Goal: Task Accomplishment & Management: Manage account settings

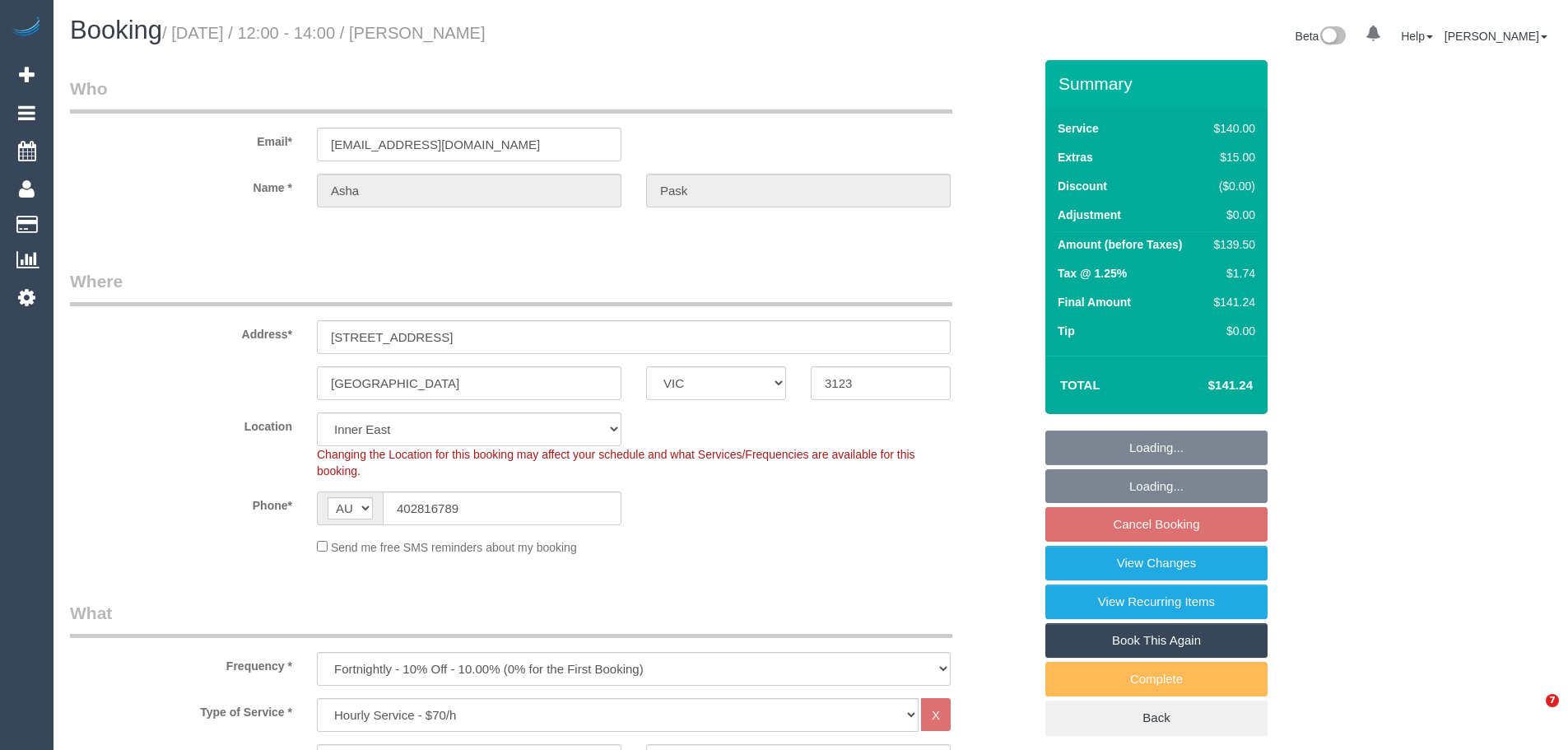
select select "VIC"
select select "spot4"
select select "number:30"
select select "number:14"
select select "number:19"
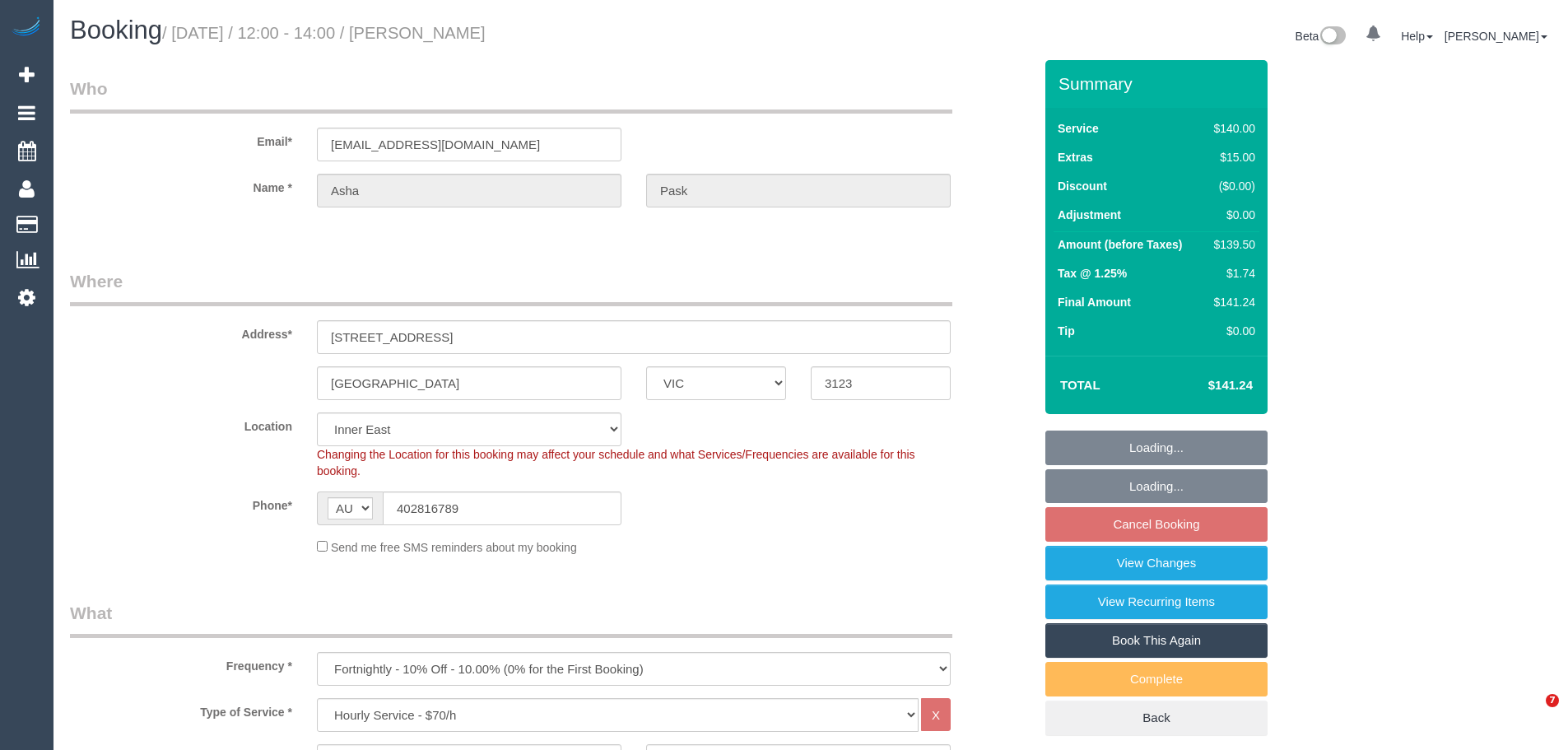
select select "number:22"
select select "number:34"
select select "number:12"
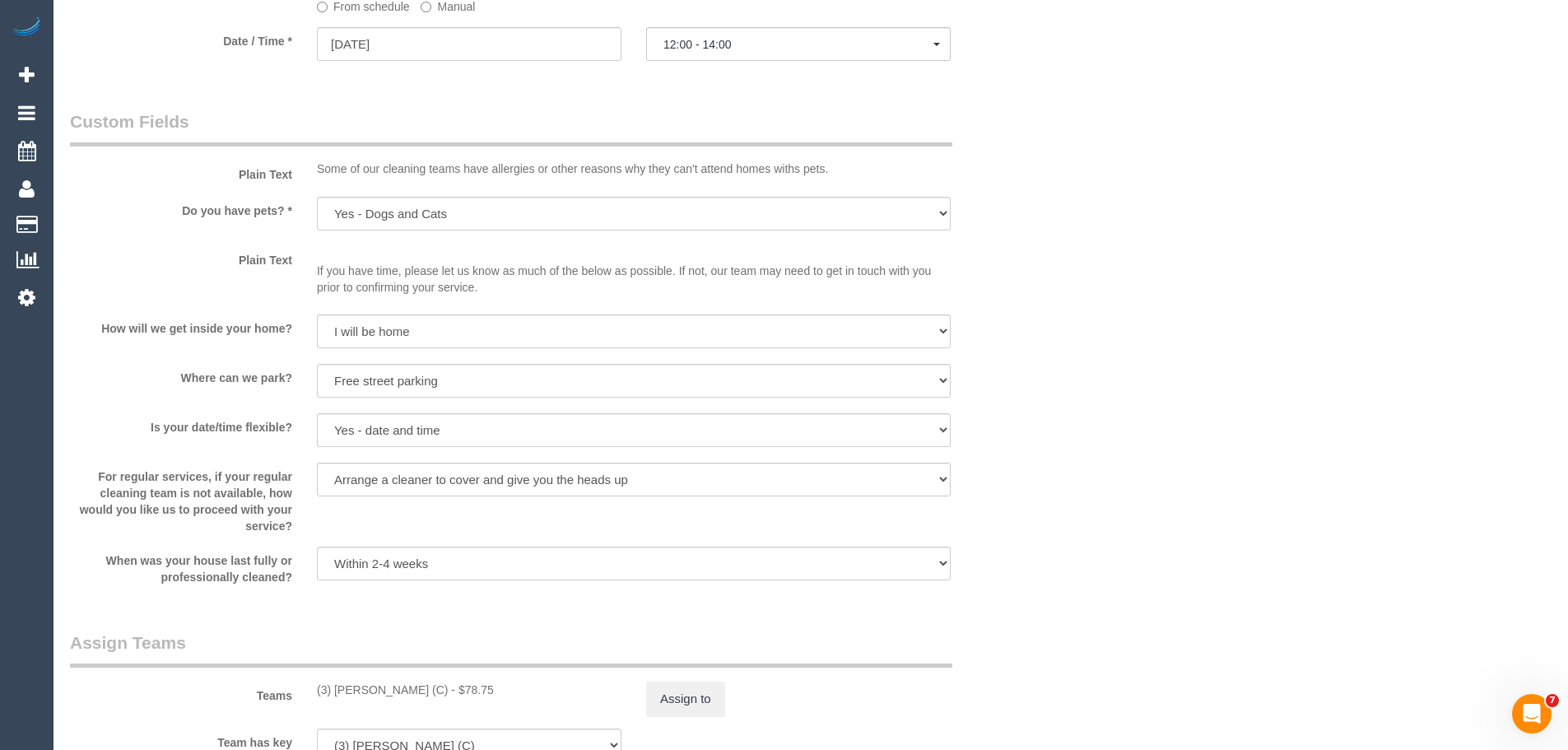
scroll to position [2306, 0]
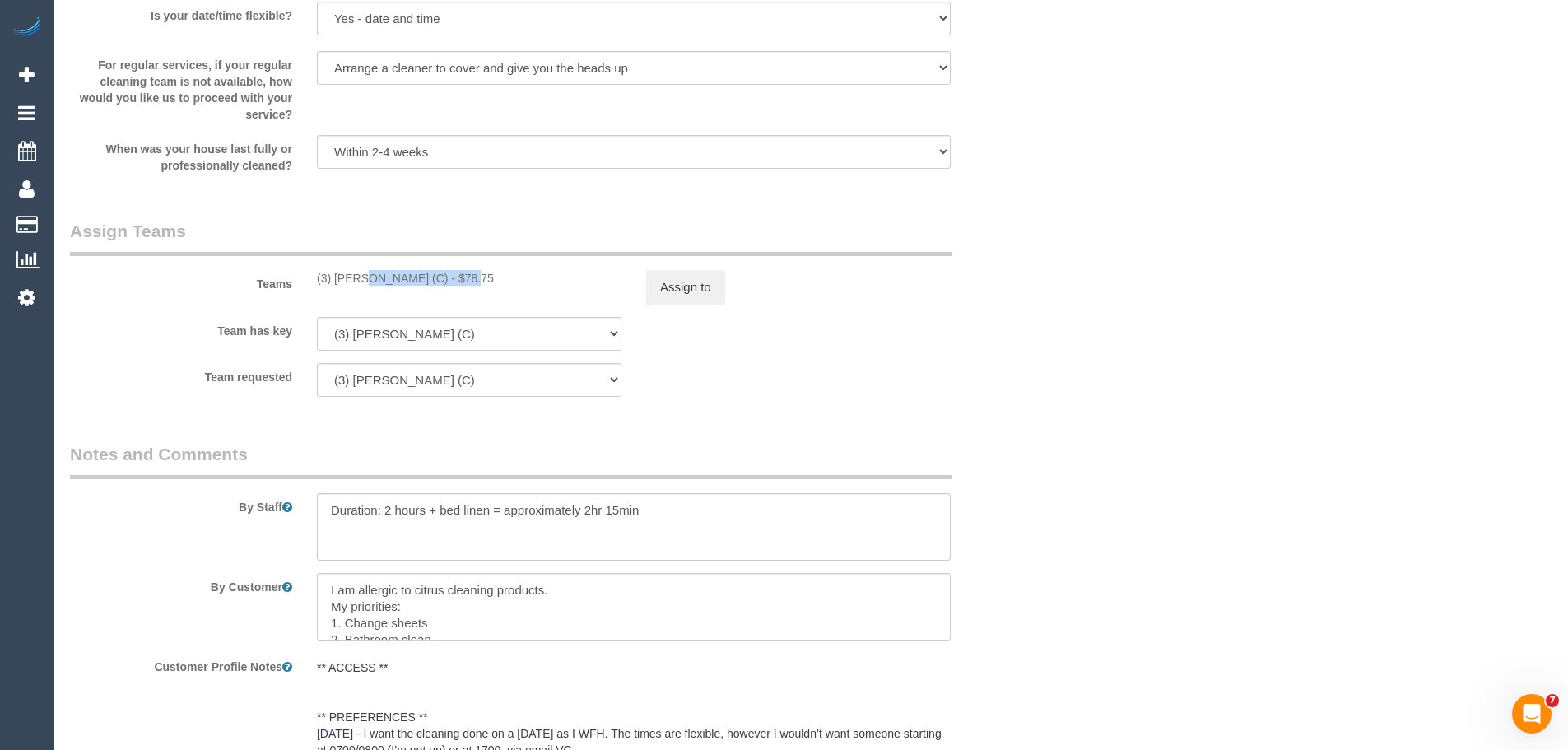
drag, startPoint x: 422, startPoint y: 284, endPoint x: 315, endPoint y: 281, distance: 107.0
click at [315, 281] on div "(3) Rowan Walia (C) - $78.75" at bounding box center [469, 278] width 330 height 17
copy div "(3) Rowan Walia (C)"
click at [687, 279] on button "Assign to" at bounding box center [685, 287] width 79 height 35
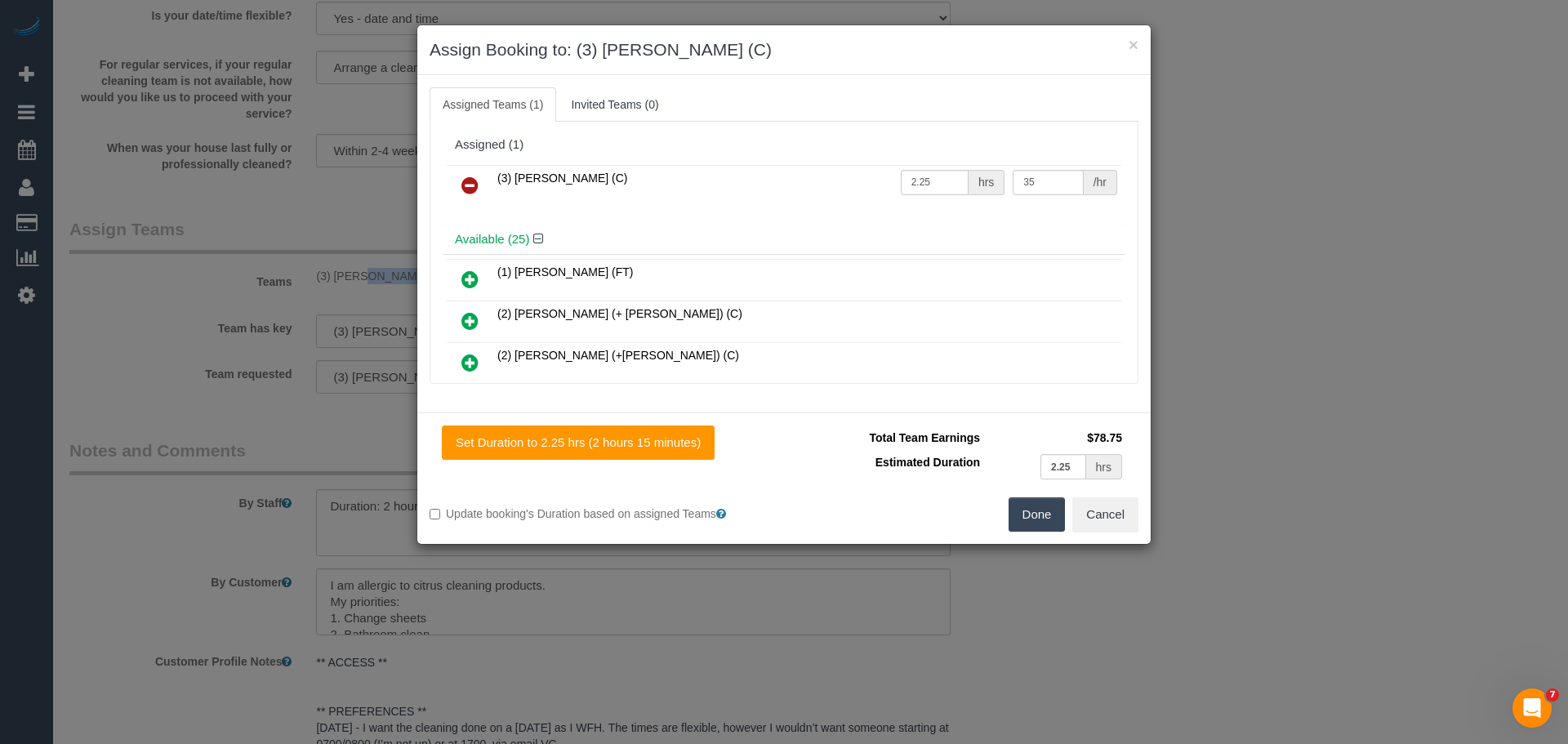
click at [475, 186] on icon at bounding box center [470, 186] width 17 height 20
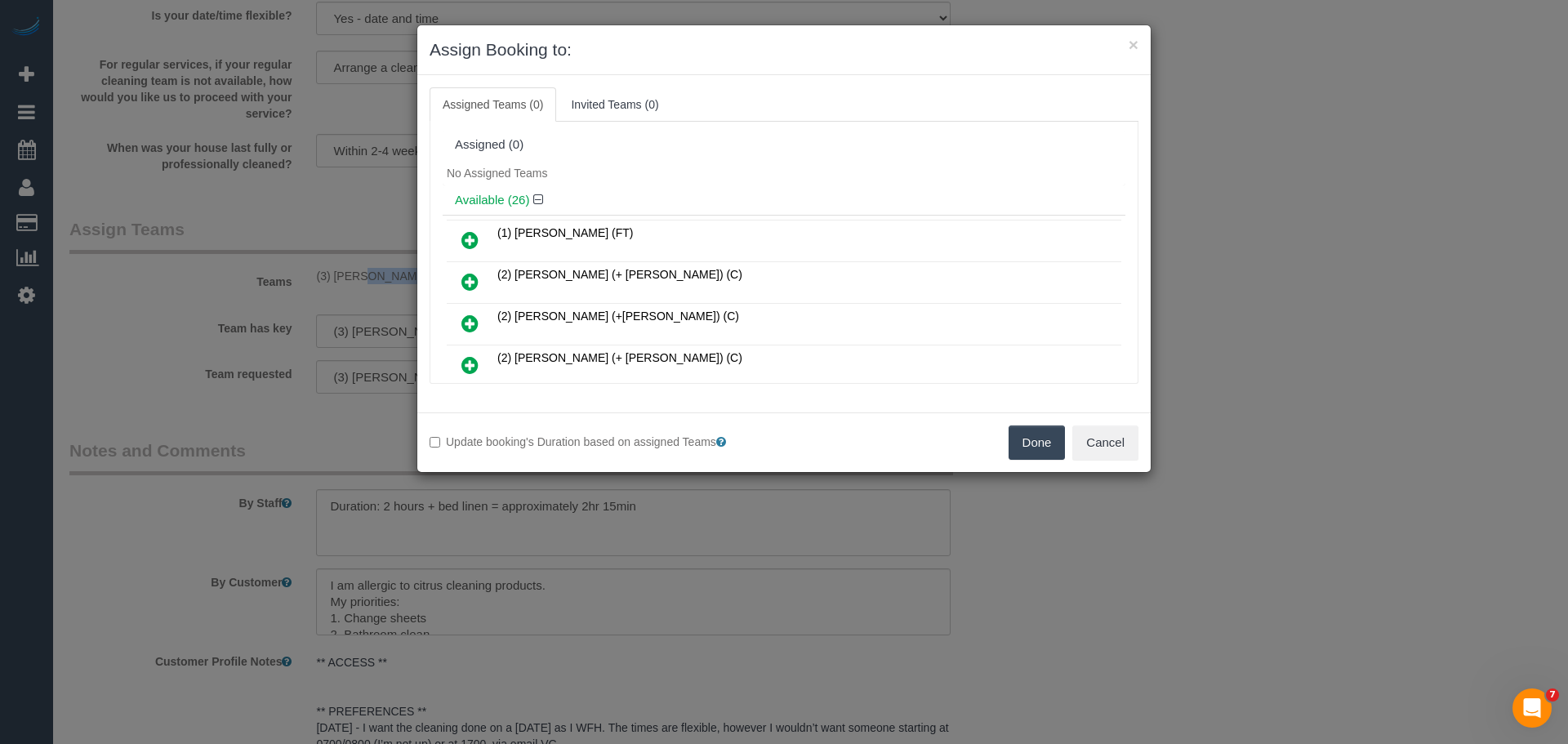
click at [1037, 441] on button "Done" at bounding box center [1037, 443] width 57 height 35
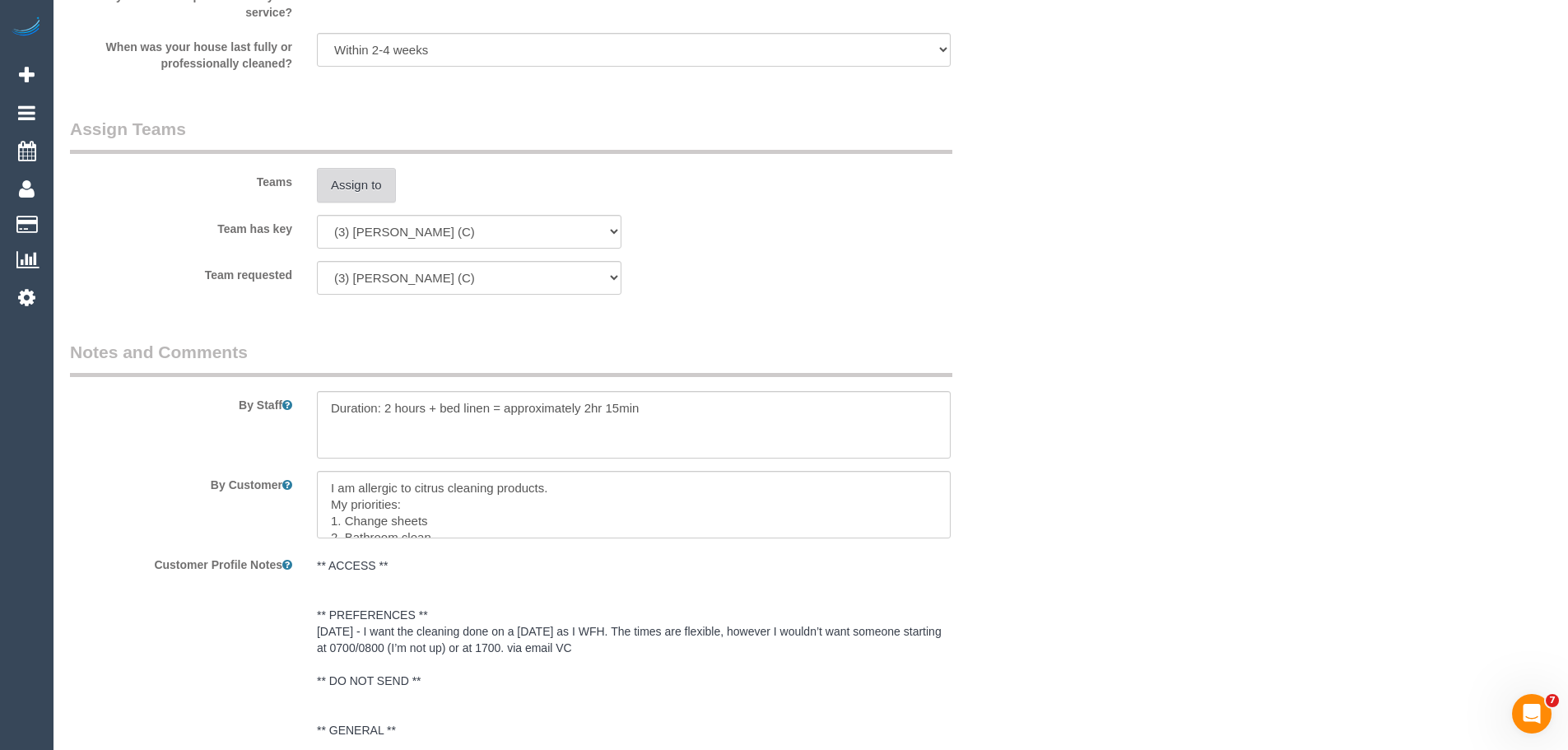
scroll to position [2713, 0]
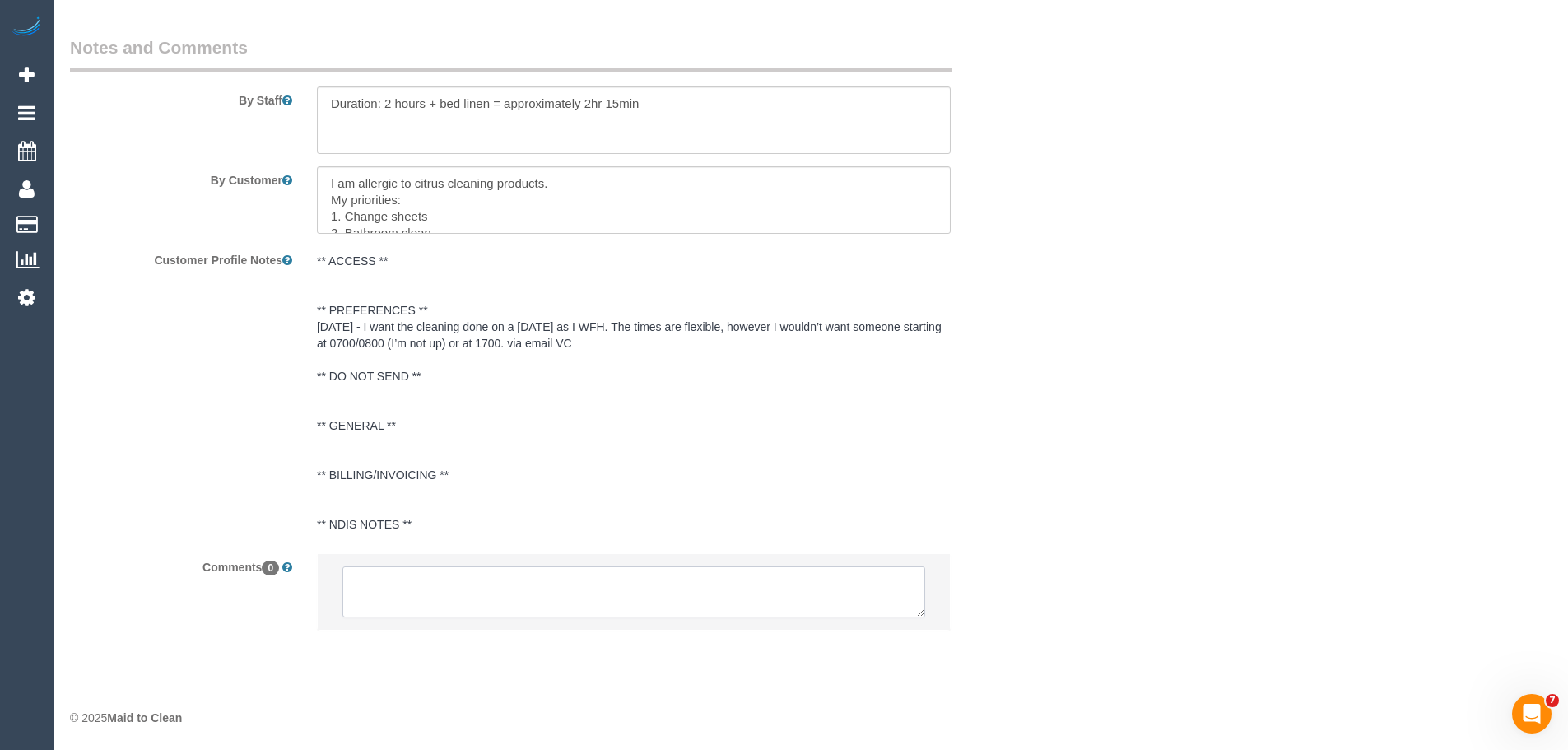
click at [405, 575] on textarea at bounding box center [634, 592] width 583 height 51
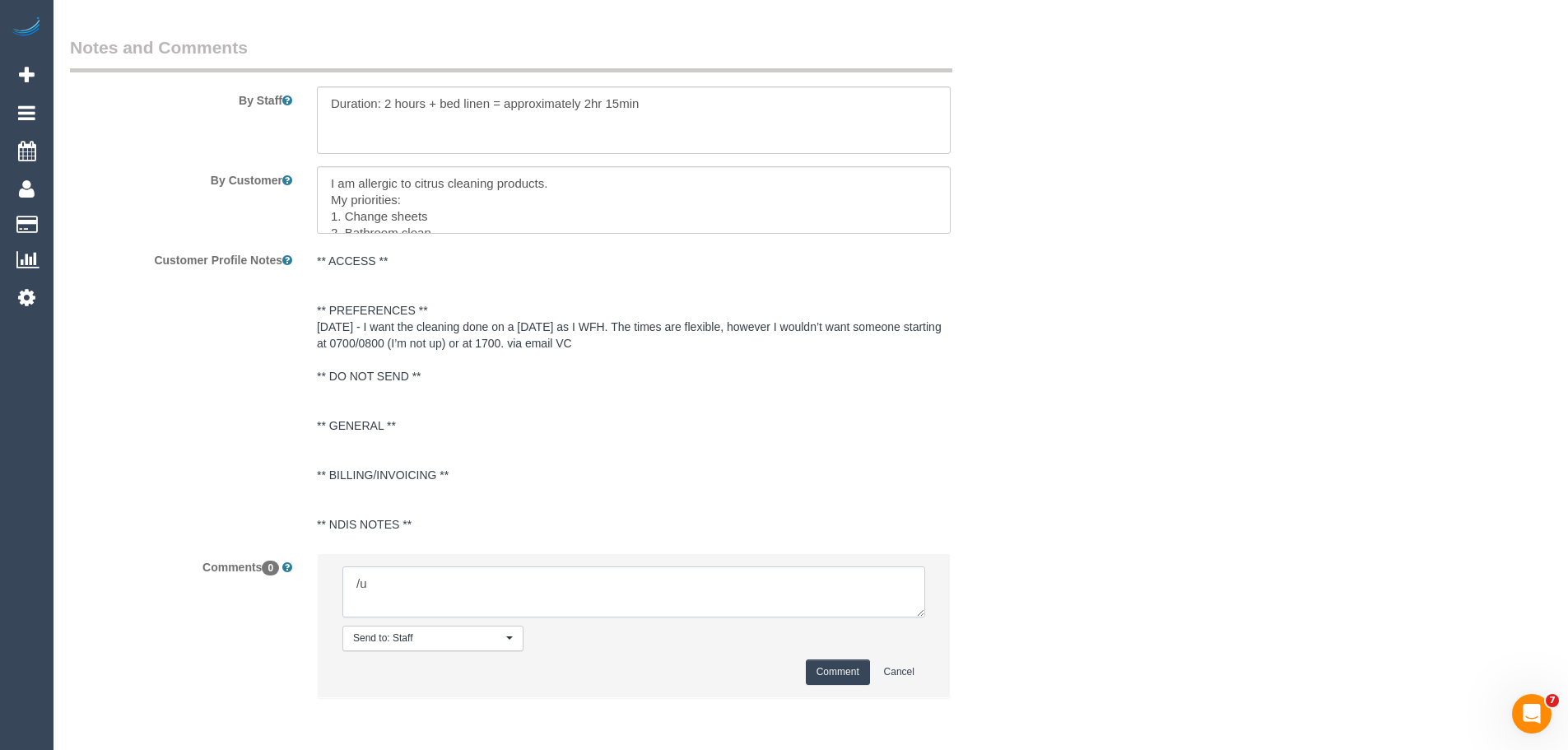
type textarea "/"
paste textarea "Cleaner(s) Unassigned: Reason Unassigned: One Off/Ongoing: Flexibility: Close a…"
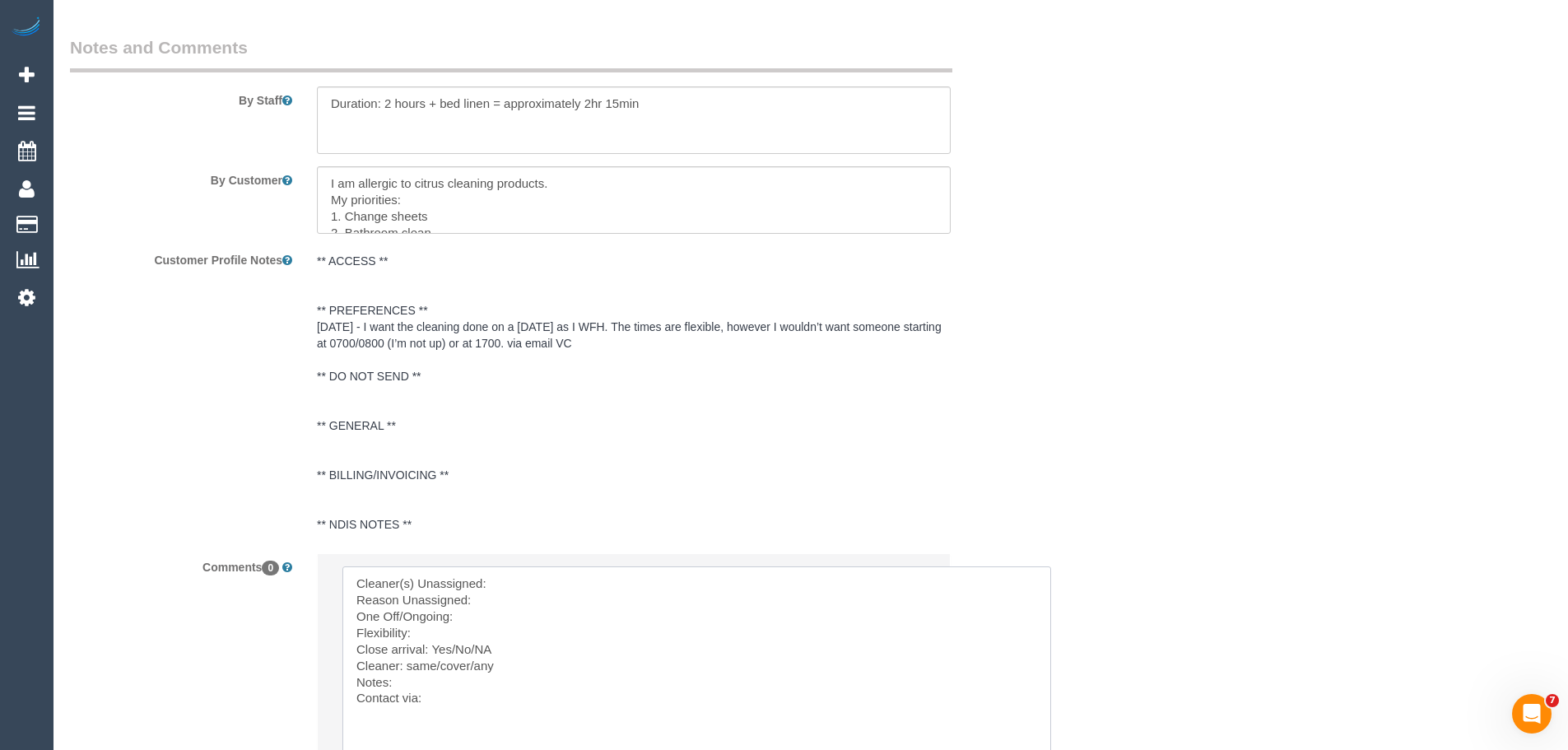
scroll to position [0, 0]
drag, startPoint x: 921, startPoint y: 612, endPoint x: 1087, endPoint y: 789, distance: 242.7
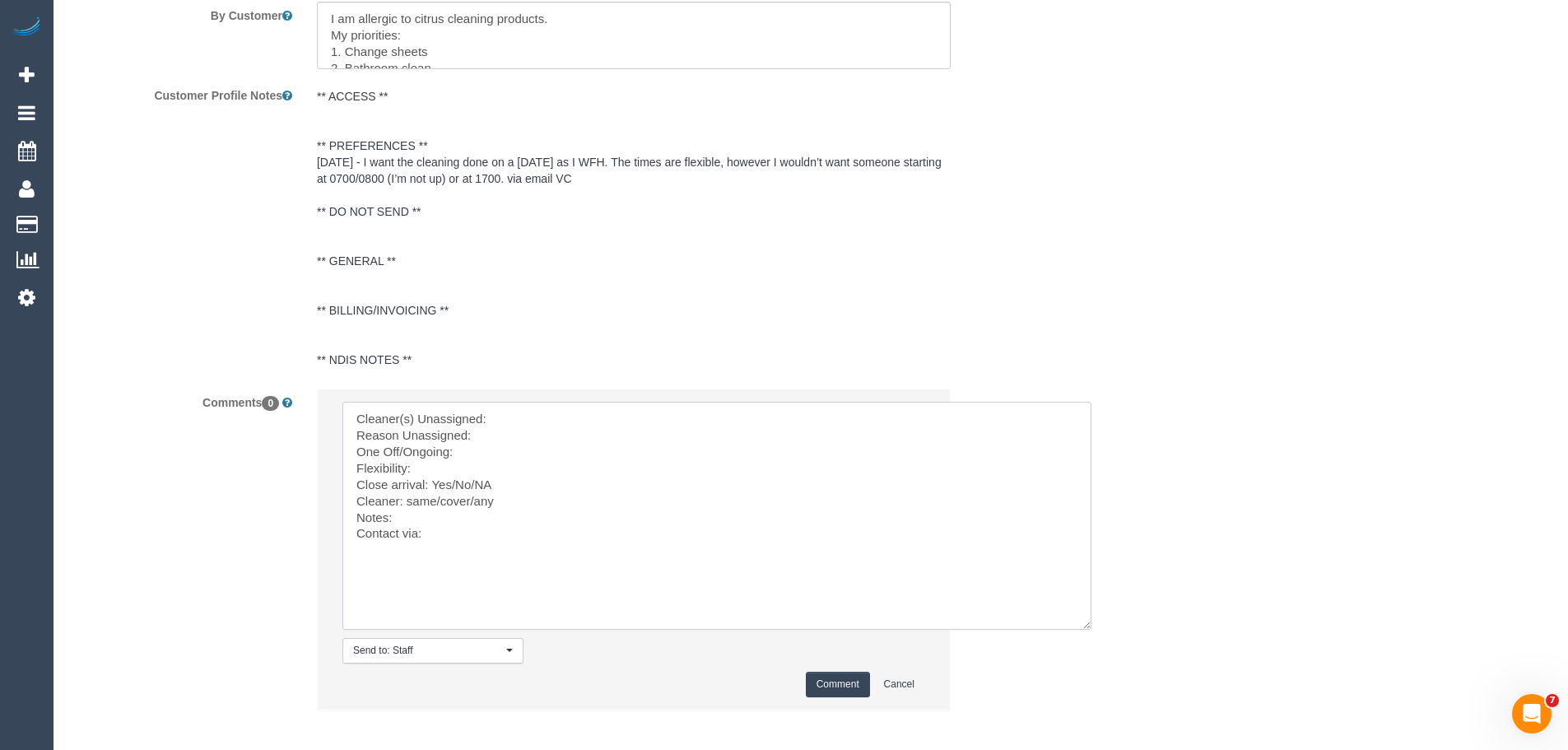
click at [517, 407] on textarea at bounding box center [717, 516] width 749 height 228
paste textarea "(3) Rowan Walia (C)"
type textarea "Cleaner(s) Unassigned: (3) Rowan Walia (C) Reason Unassigned: cleaner does not …"
click at [820, 686] on button "Comment" at bounding box center [838, 684] width 64 height 25
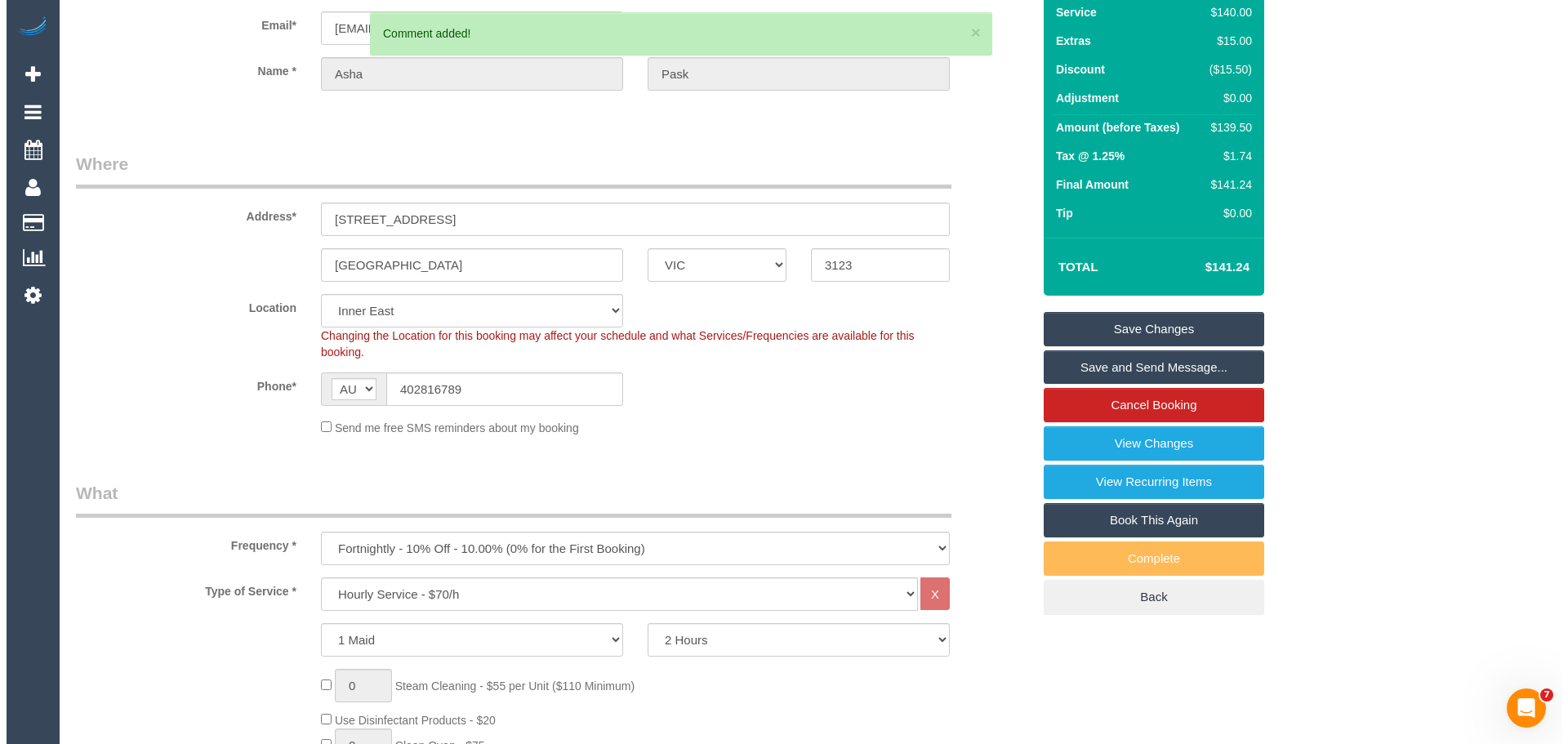
scroll to position [0, 0]
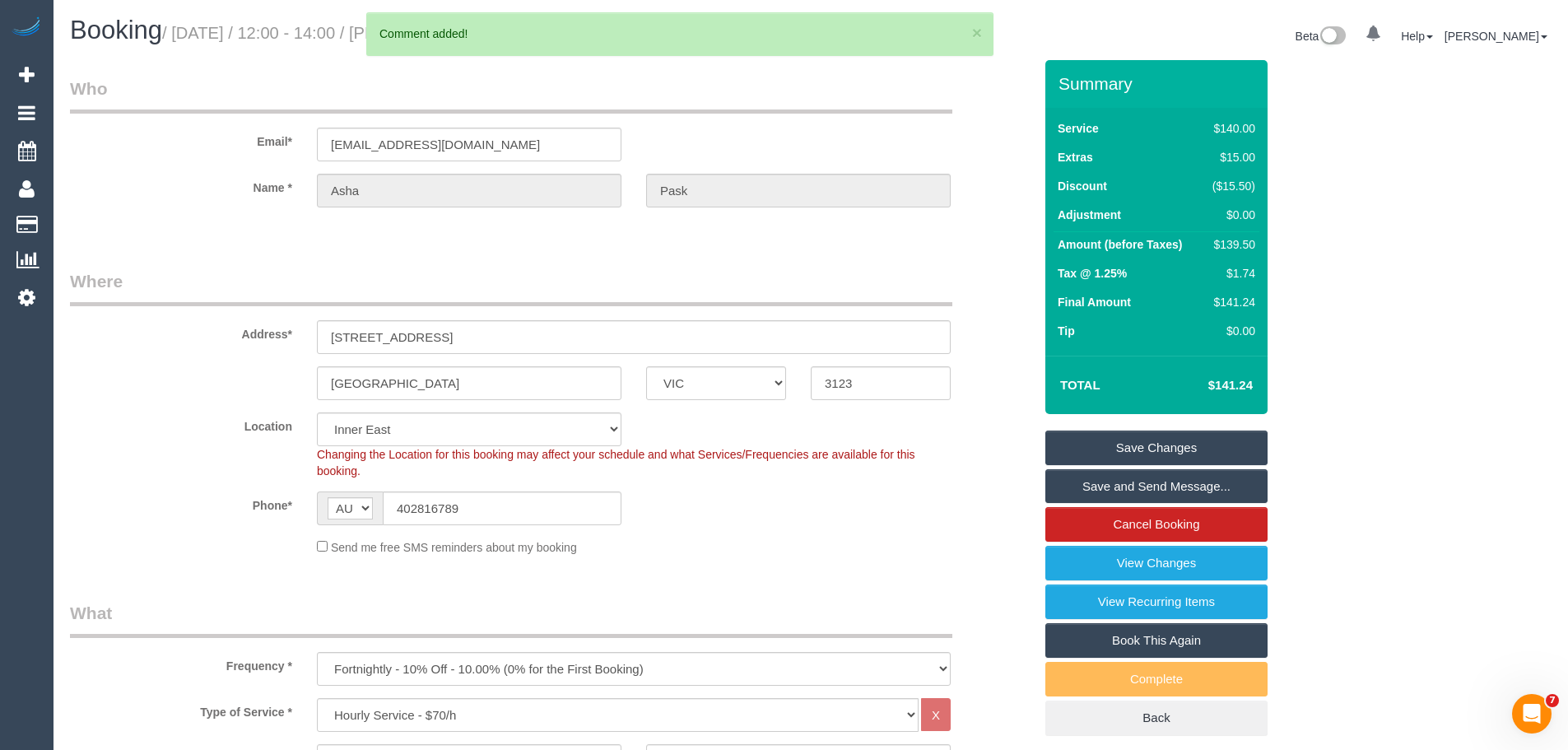
click at [1096, 441] on link "Save Changes" at bounding box center [1157, 448] width 223 height 35
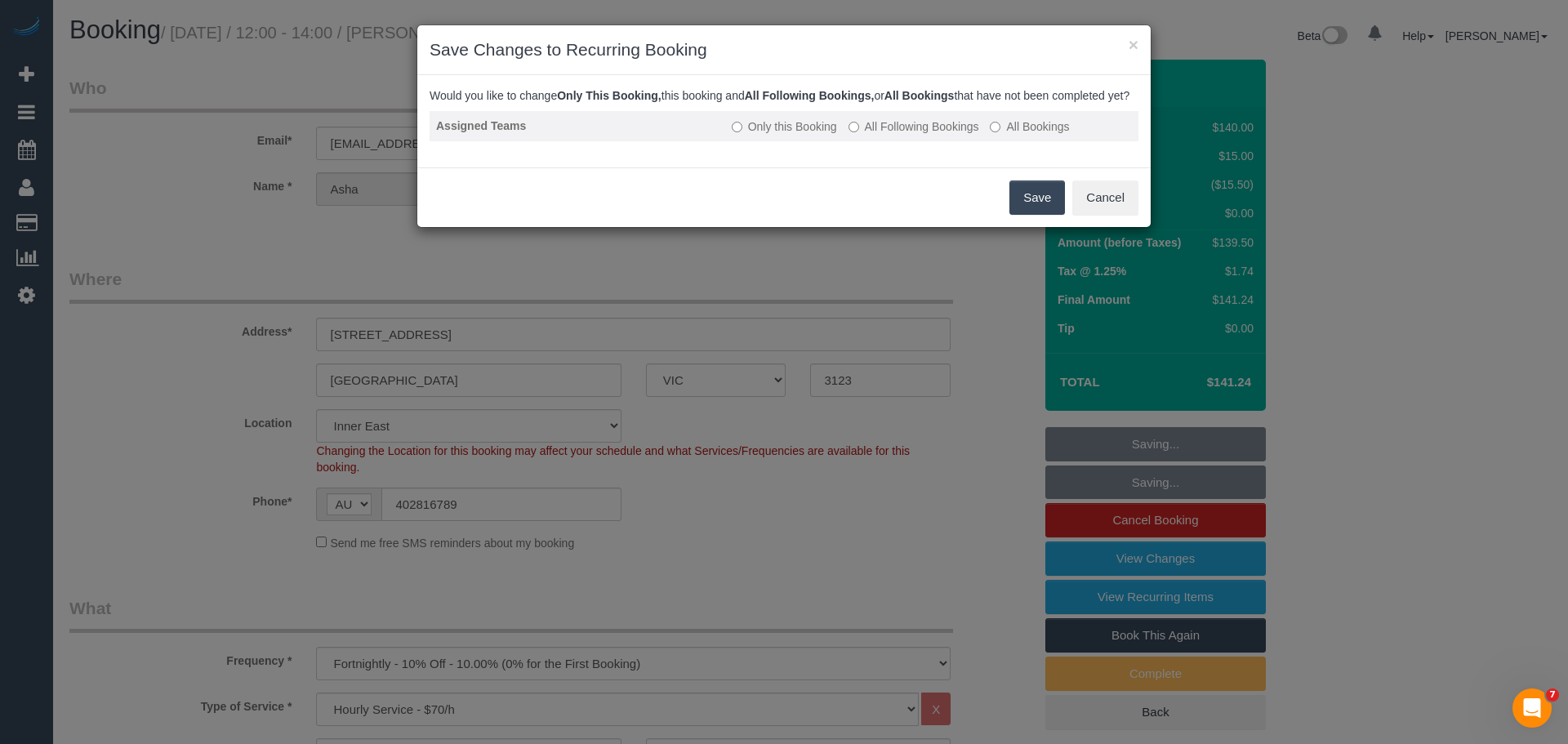
click at [875, 135] on label "All Following Bookings" at bounding box center [914, 126] width 130 height 16
click at [1022, 213] on button "Save" at bounding box center [1037, 198] width 55 height 35
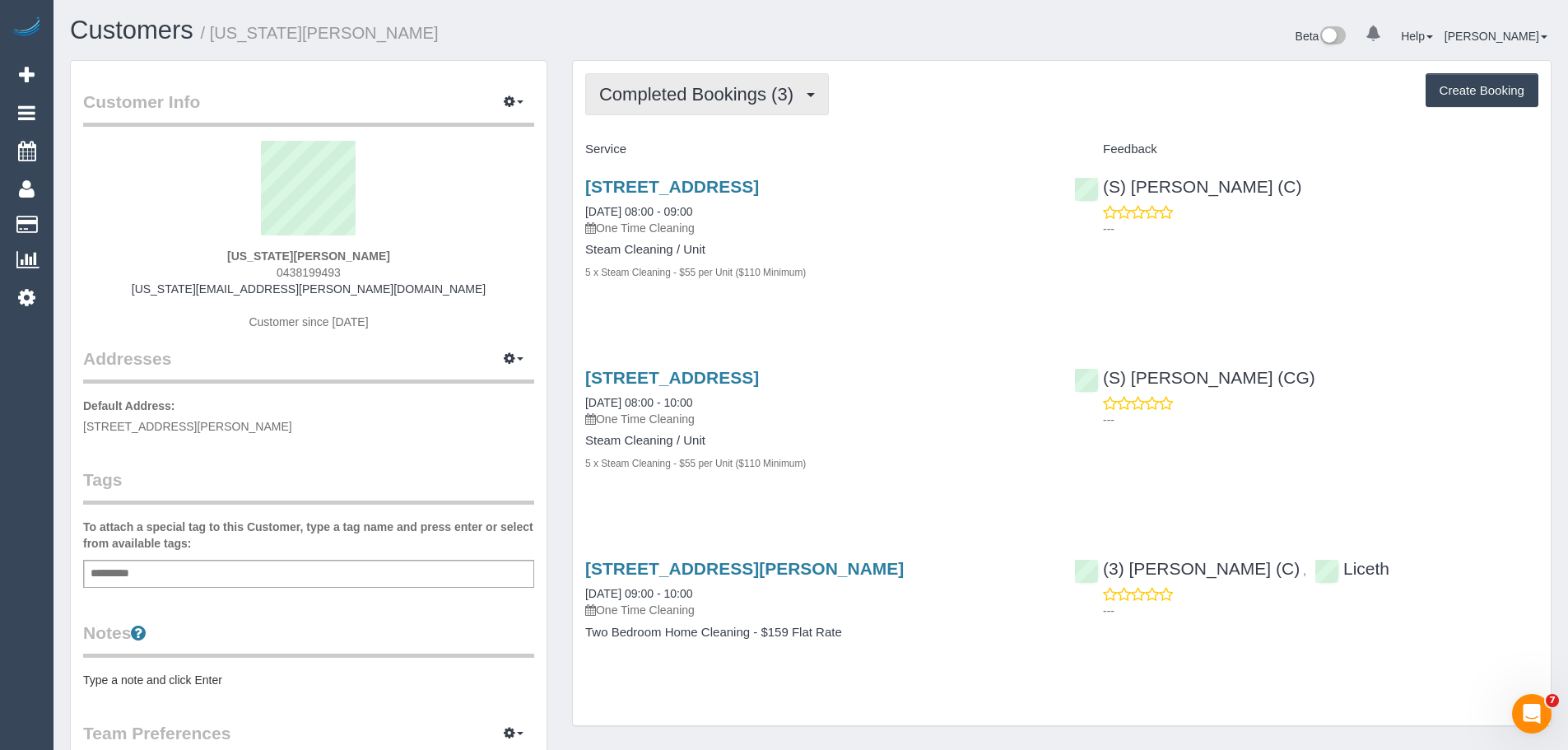
click at [692, 84] on span "Completed Bookings (3)" at bounding box center [700, 95] width 203 height 21
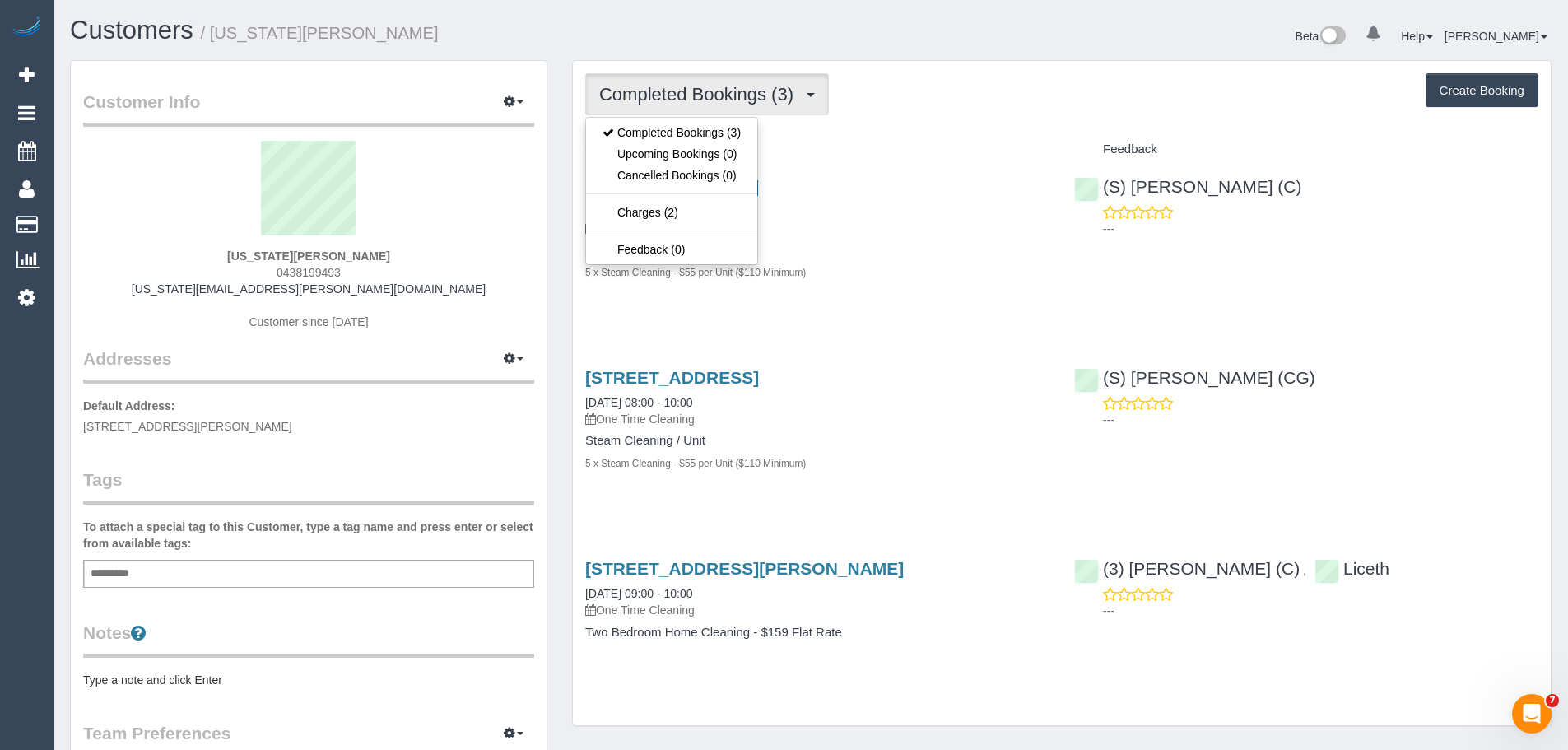
click at [947, 110] on div "Completed Bookings (3) Completed Bookings (3) Upcoming Bookings (0) Cancelled B…" at bounding box center [1062, 94] width 953 height 42
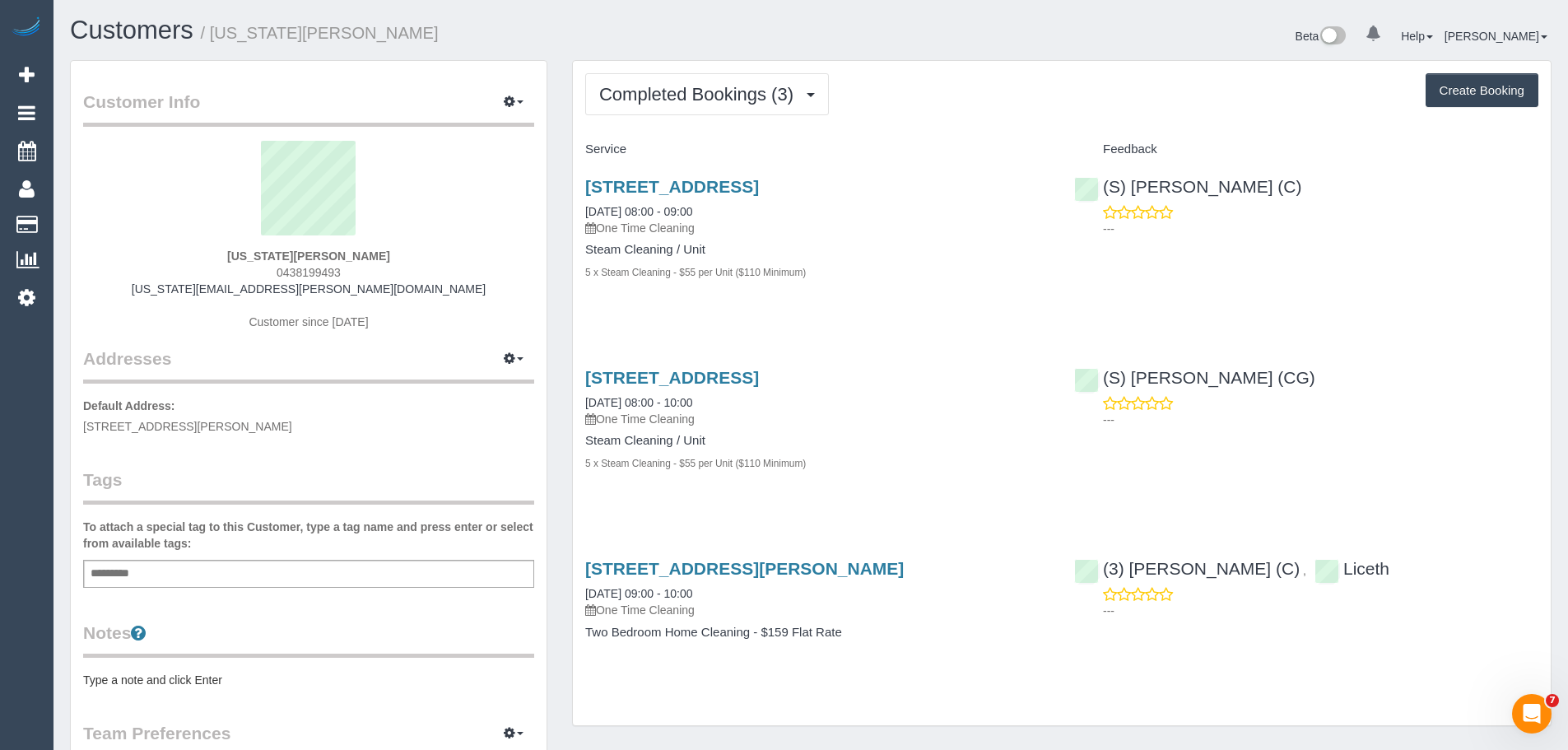
drag, startPoint x: 581, startPoint y: 211, endPoint x: 764, endPoint y: 209, distance: 183.0
click at [764, 209] on div "21 Omama Road, Murrumbeena, VIC 3163 13/10/2025 08:00 - 09:00 One Time Cleaning…" at bounding box center [817, 238] width 489 height 150
click at [769, 228] on p "One Time Cleaning" at bounding box center [817, 228] width 464 height 17
click at [578, 208] on div "21 Omama Road, Murrumbeena, VIC 3163 13/10/2025 08:00 - 09:00 One Time Cleaning…" at bounding box center [817, 238] width 489 height 150
drag, startPoint x: 388, startPoint y: 241, endPoint x: 122, endPoint y: 269, distance: 267.5
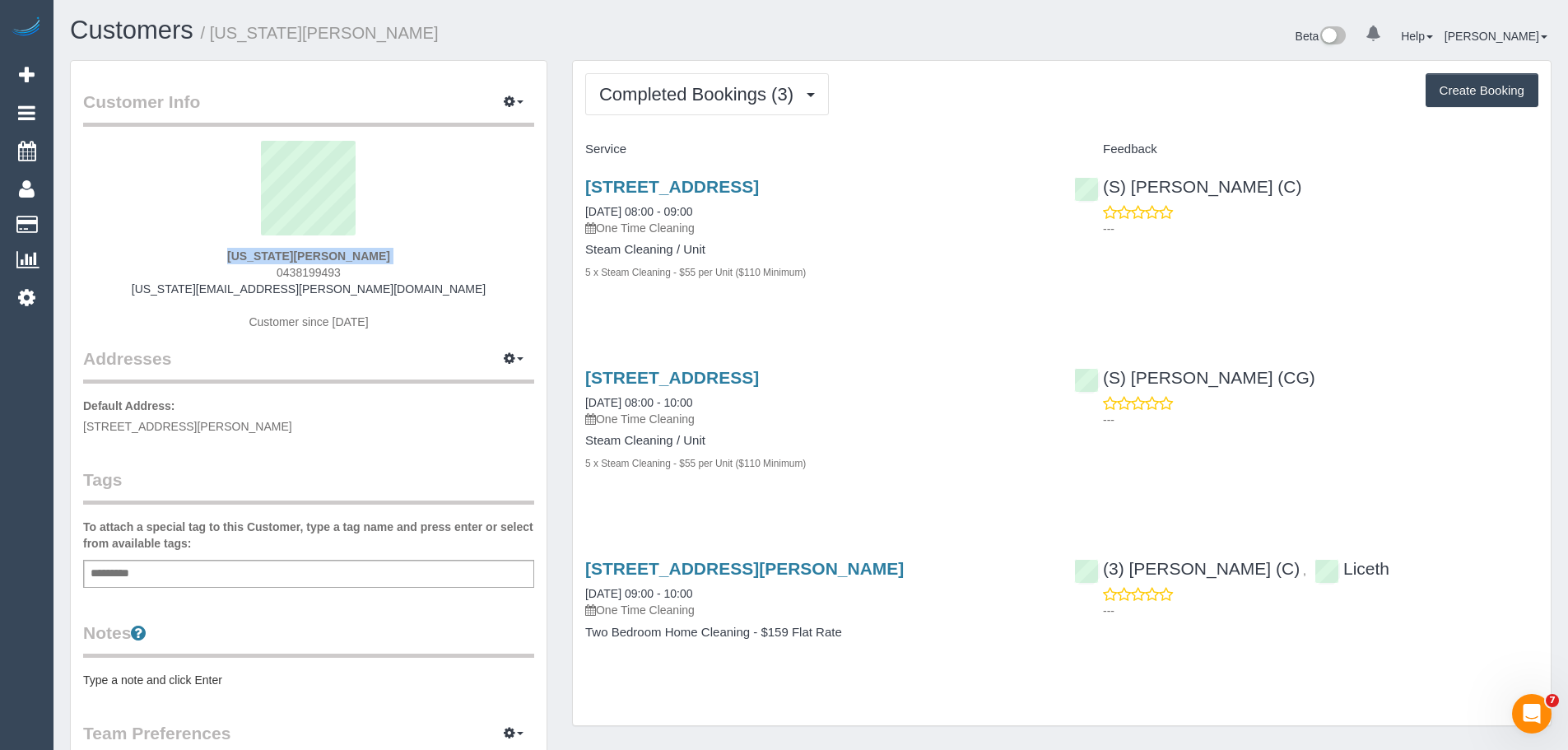
click at [125, 272] on div "georgia shapero 0438199493 georgia.shapero@hotmail.com Customer since 2020" at bounding box center [309, 244] width 451 height 206
copy div "georgia shapero"
click at [1437, 419] on p "---" at bounding box center [1320, 419] width 436 height 17
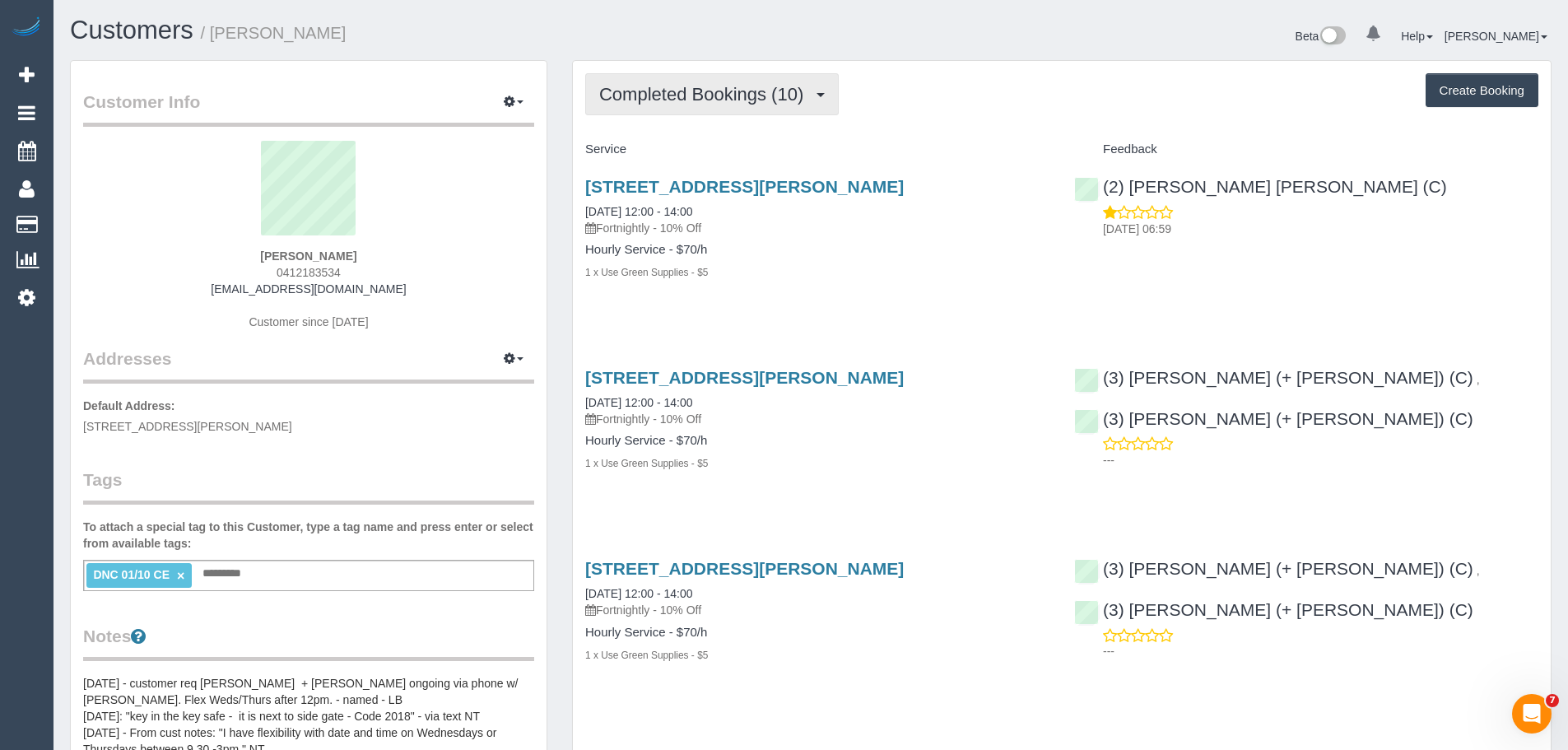
click at [671, 97] on span "Completed Bookings (10)" at bounding box center [705, 95] width 212 height 21
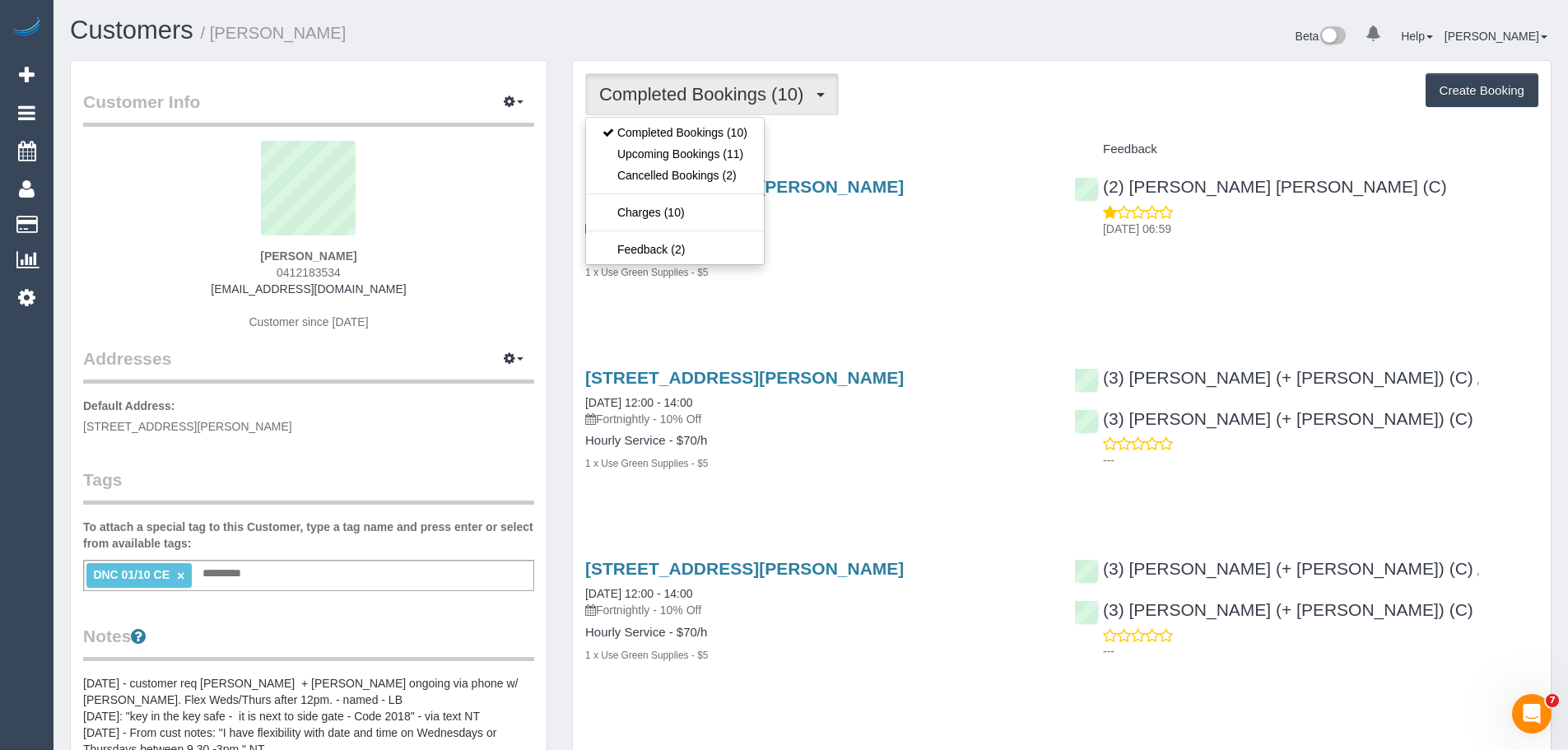
click at [880, 139] on div "Service" at bounding box center [817, 150] width 489 height 28
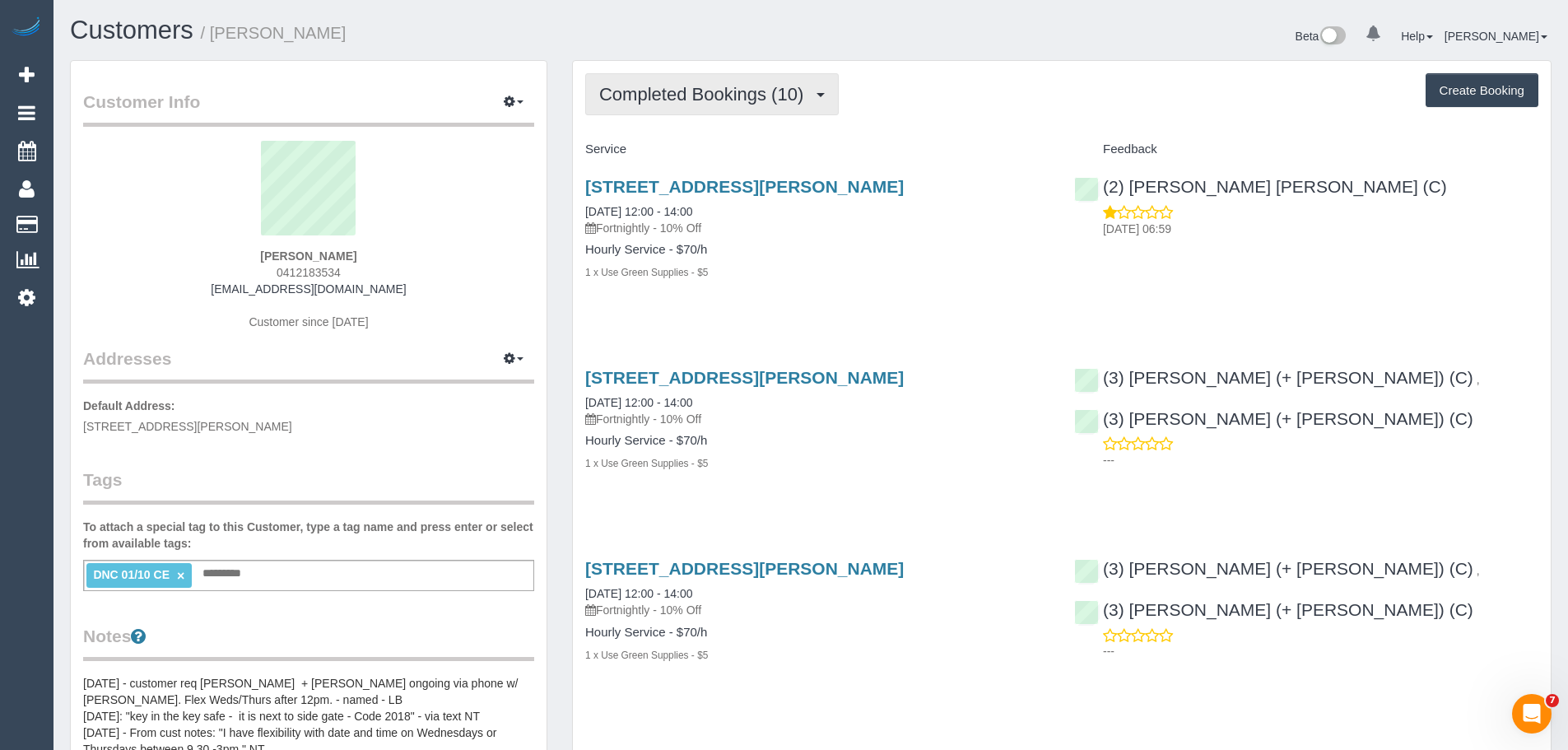
click at [747, 89] on span "Completed Bookings (10)" at bounding box center [705, 95] width 212 height 21
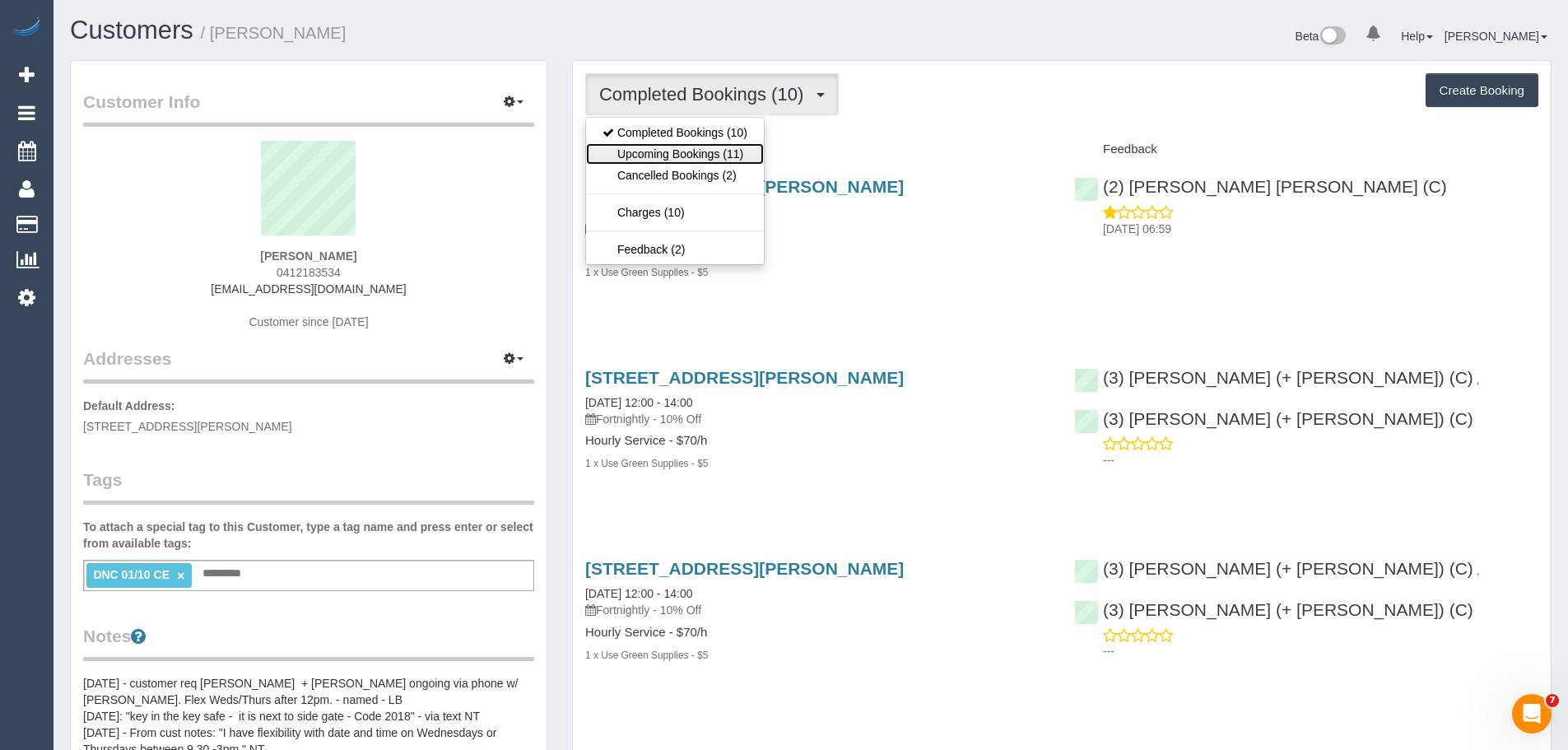
click at [704, 151] on link "Upcoming Bookings (11)" at bounding box center [675, 154] width 177 height 22
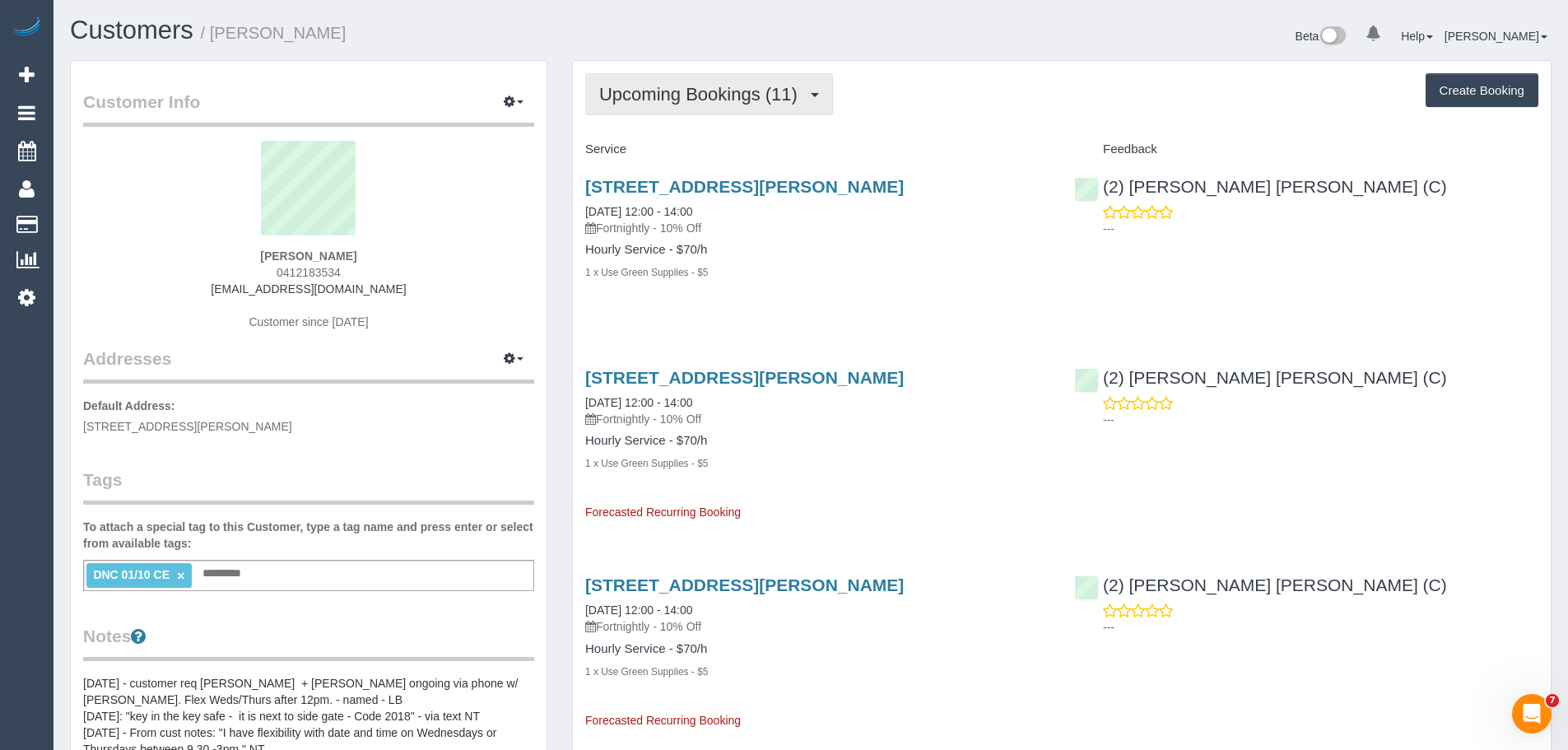
click at [748, 108] on button "Upcoming Bookings (11)" at bounding box center [709, 94] width 248 height 42
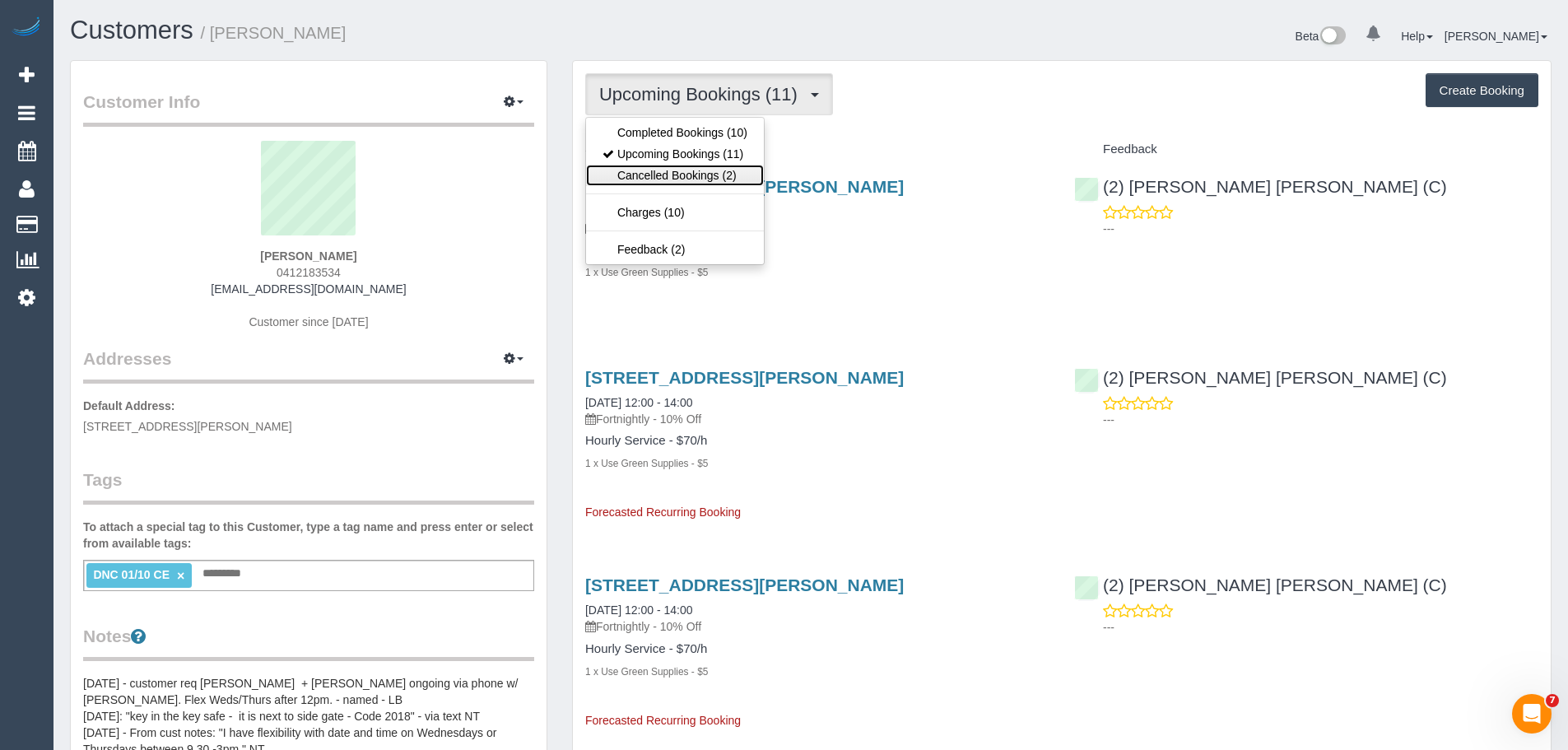
click at [742, 177] on link "Cancelled Bookings (2)" at bounding box center [675, 175] width 177 height 22
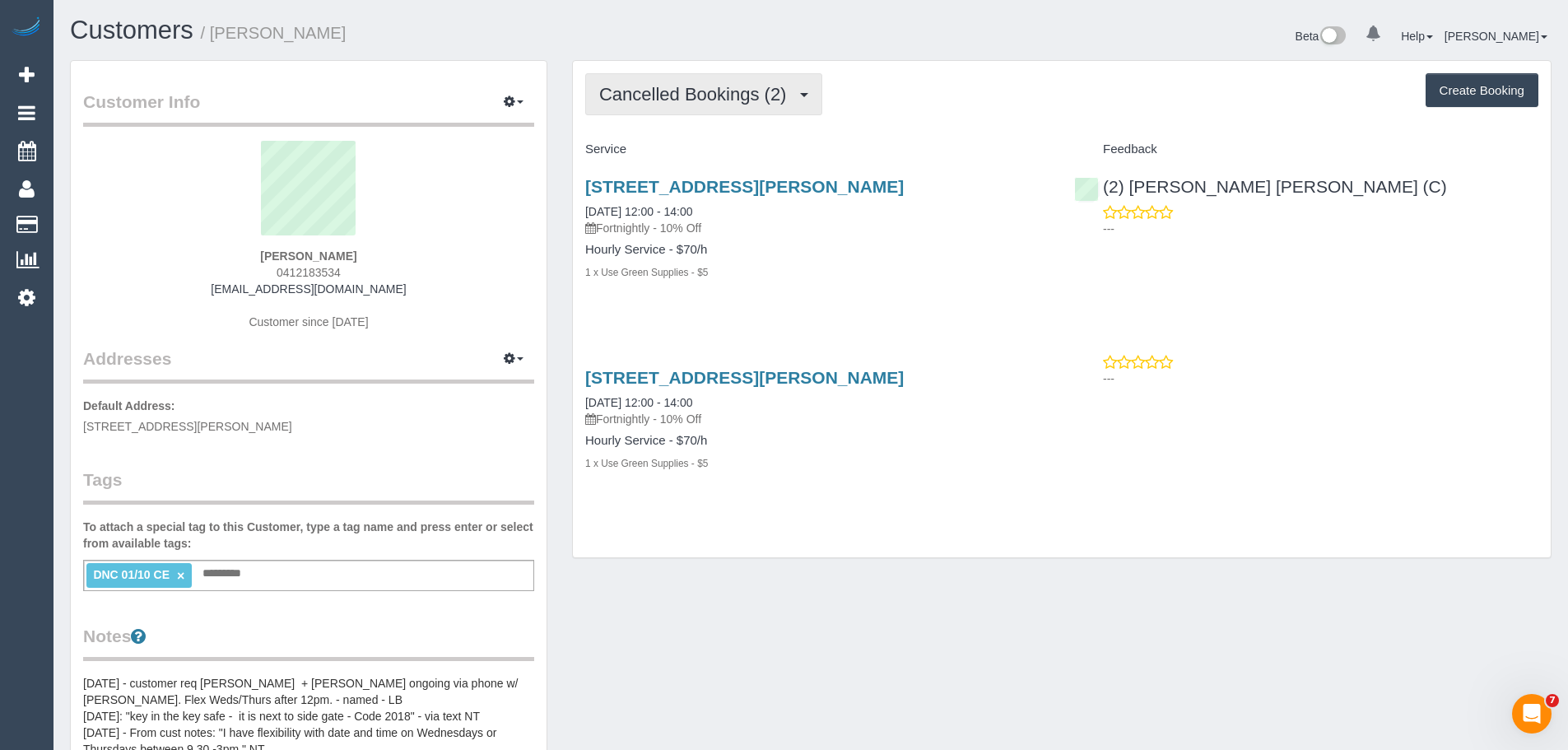
click at [691, 77] on button "Cancelled Bookings (2)" at bounding box center [704, 94] width 237 height 42
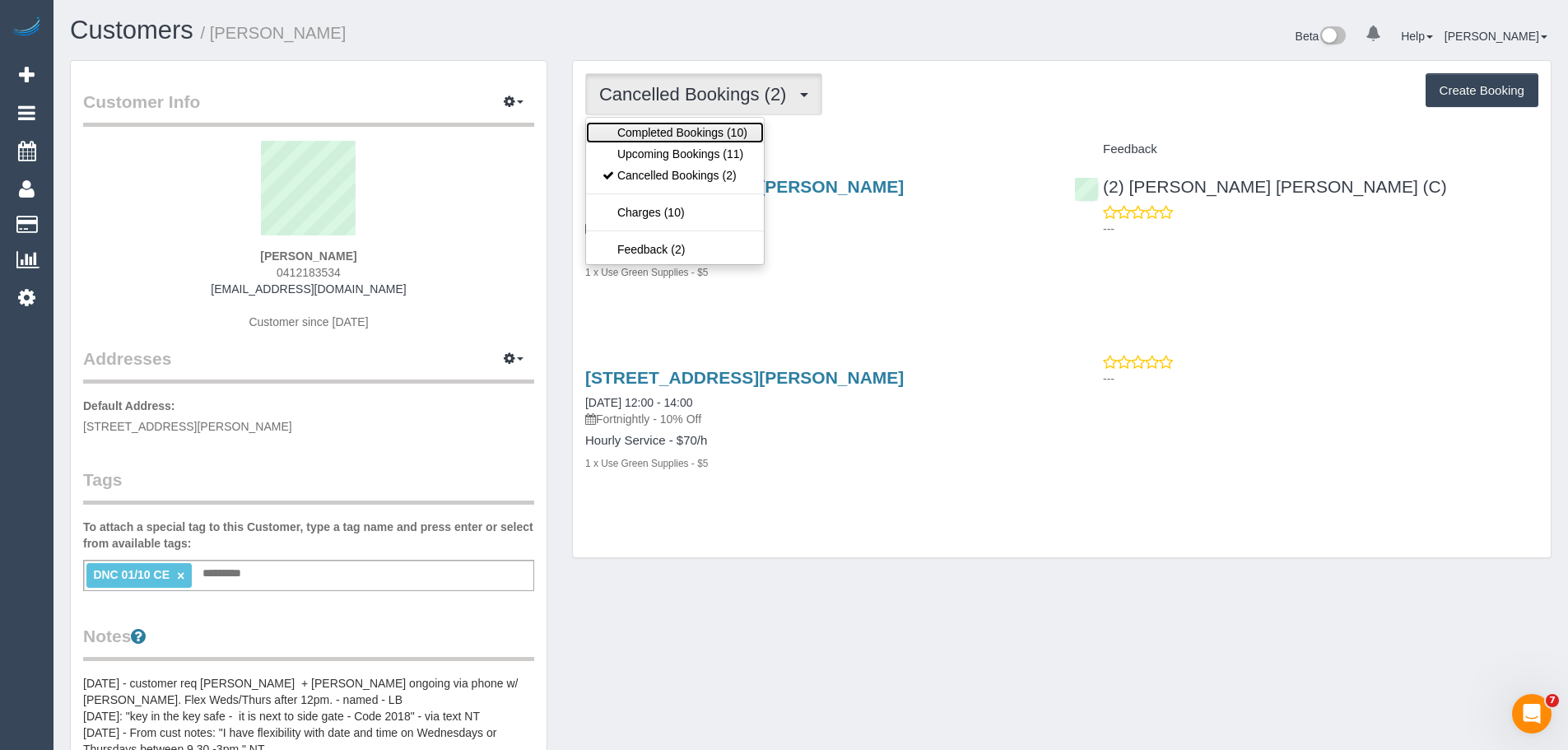
click at [692, 130] on link "Completed Bookings (10)" at bounding box center [675, 132] width 177 height 22
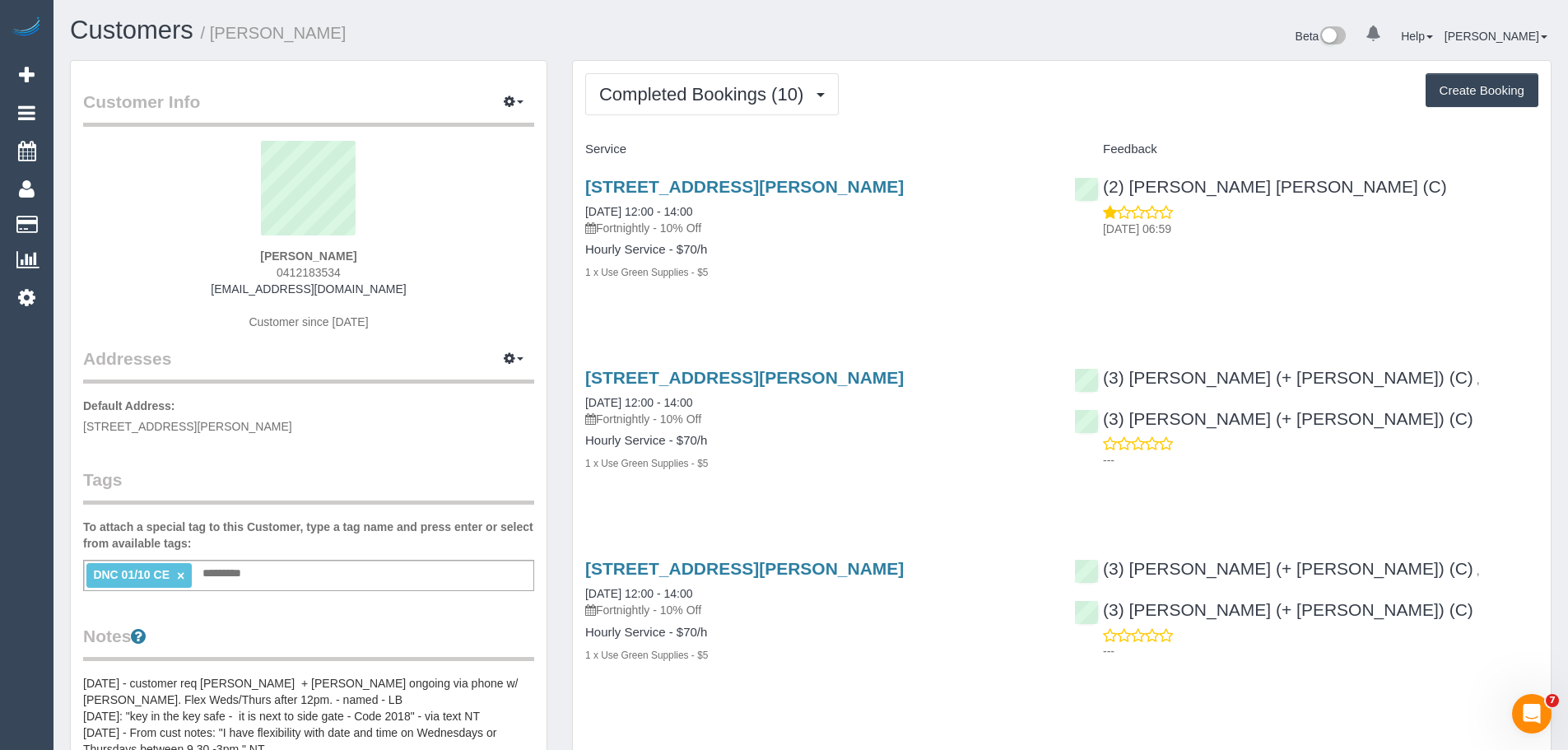
click at [178, 574] on link "×" at bounding box center [181, 576] width 8 height 14
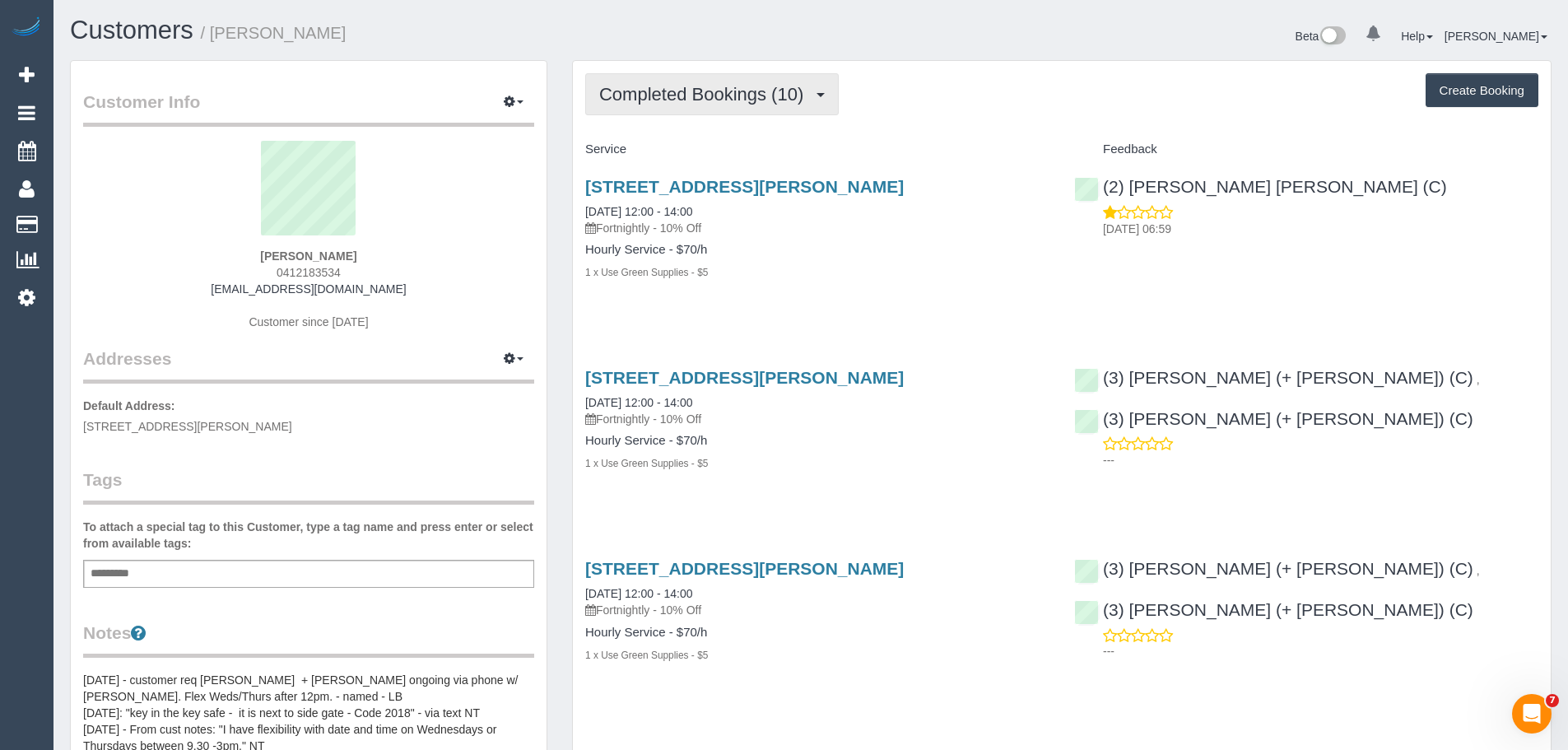
click at [669, 90] on span "Completed Bookings (10)" at bounding box center [705, 95] width 212 height 21
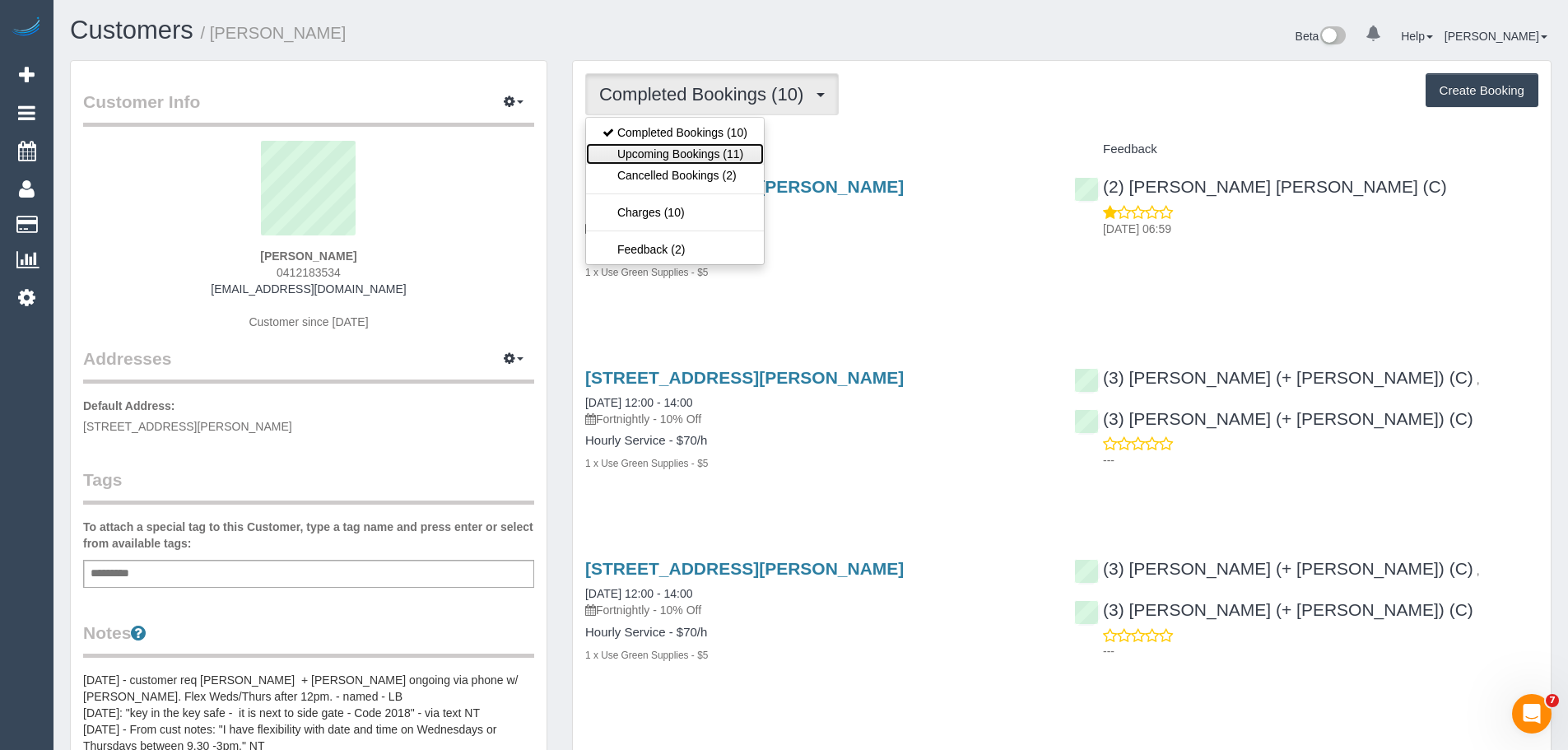
click at [671, 162] on link "Upcoming Bookings (11)" at bounding box center [675, 154] width 177 height 22
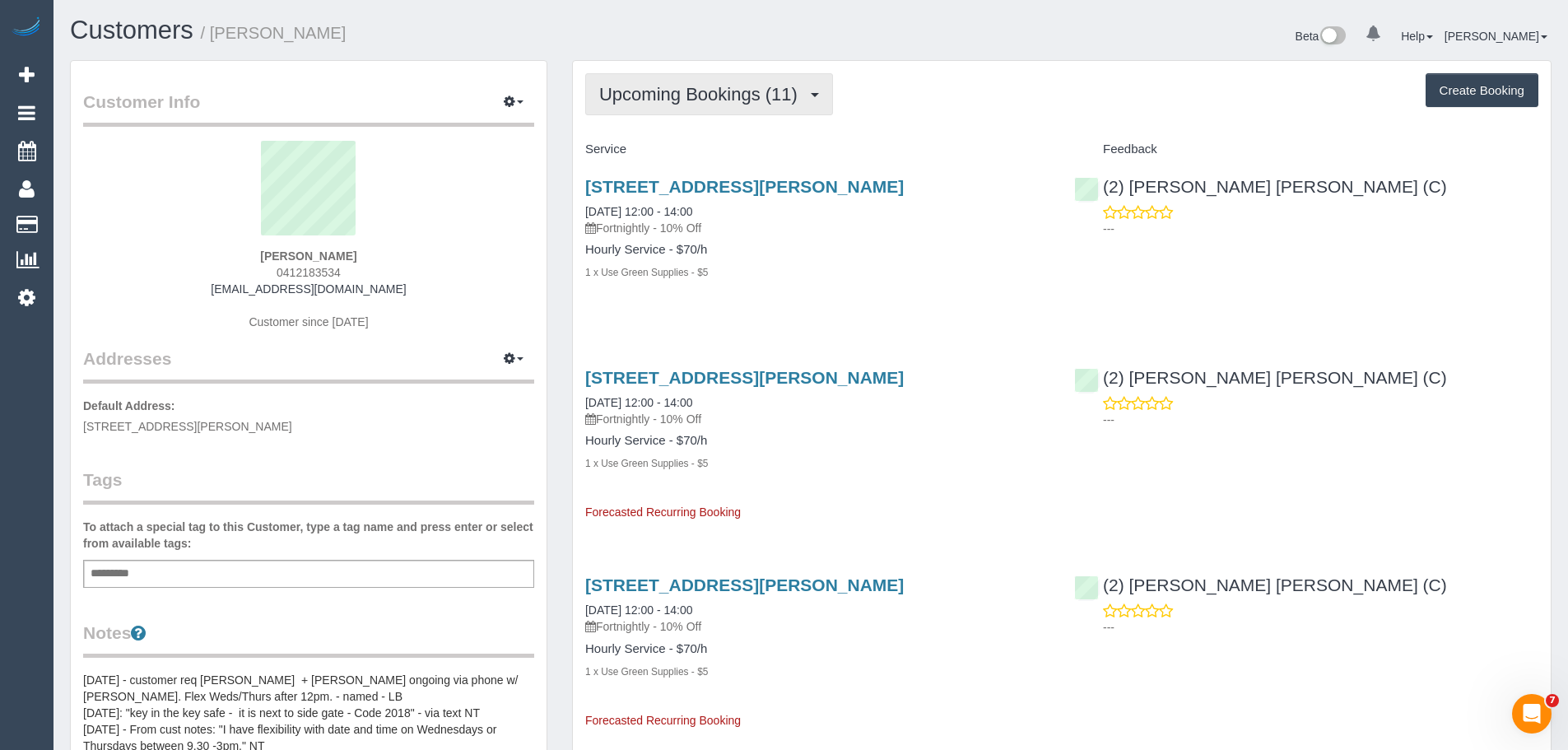
click at [613, 97] on span "Upcoming Bookings (11)" at bounding box center [703, 95] width 207 height 21
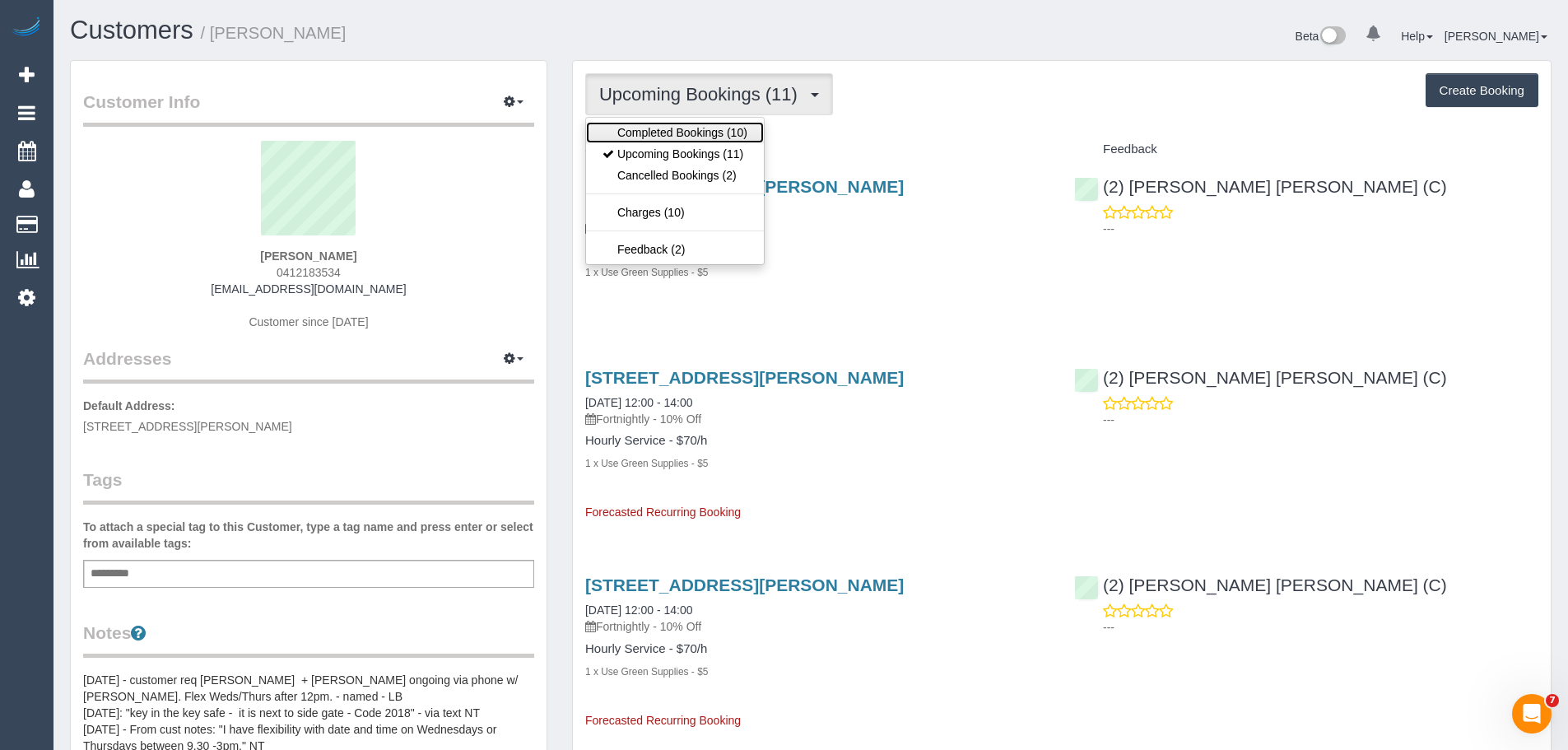
click at [629, 124] on link "Completed Bookings (10)" at bounding box center [675, 132] width 177 height 22
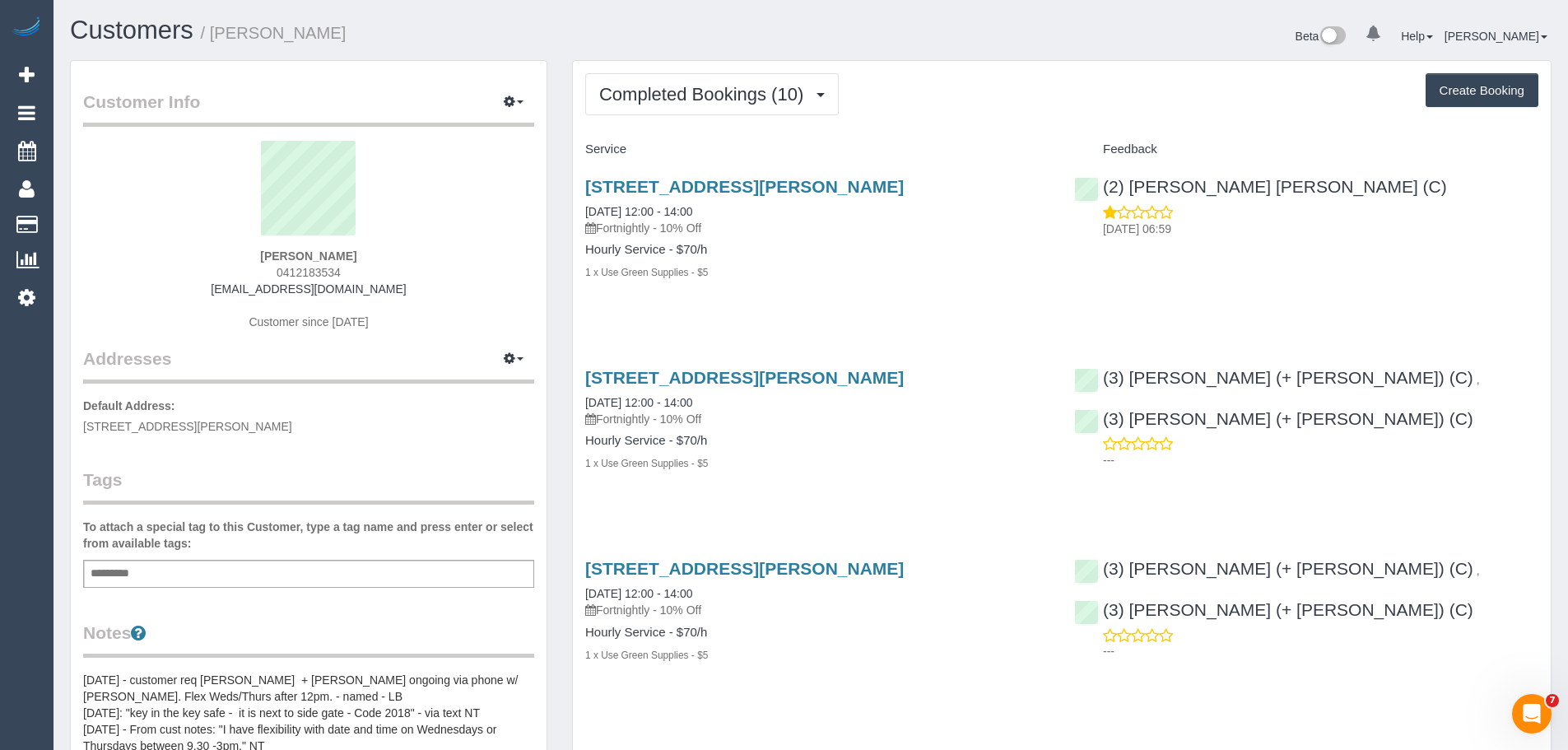
drag, startPoint x: 381, startPoint y: 258, endPoint x: 214, endPoint y: 244, distance: 167.6
click at [214, 244] on div "[PERSON_NAME] 0412183534 [EMAIL_ADDRESS][DOMAIN_NAME] Customer since [DATE]" at bounding box center [309, 244] width 451 height 206
copy div "[PERSON_NAME]"
